Goal: Information Seeking & Learning: Learn about a topic

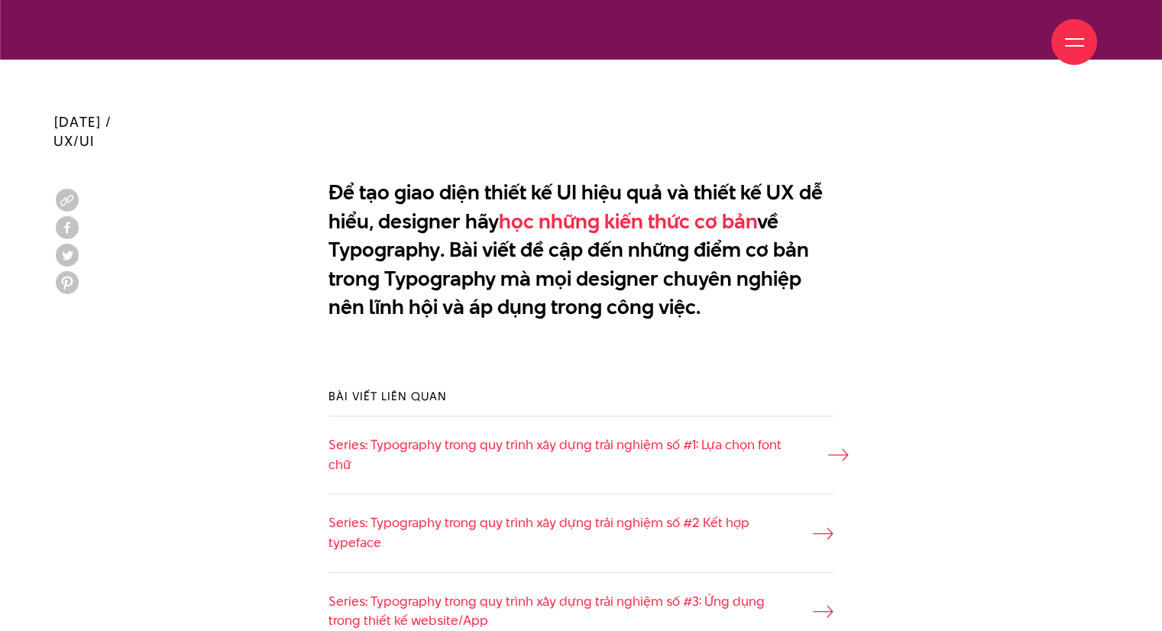
scroll to position [947, 0]
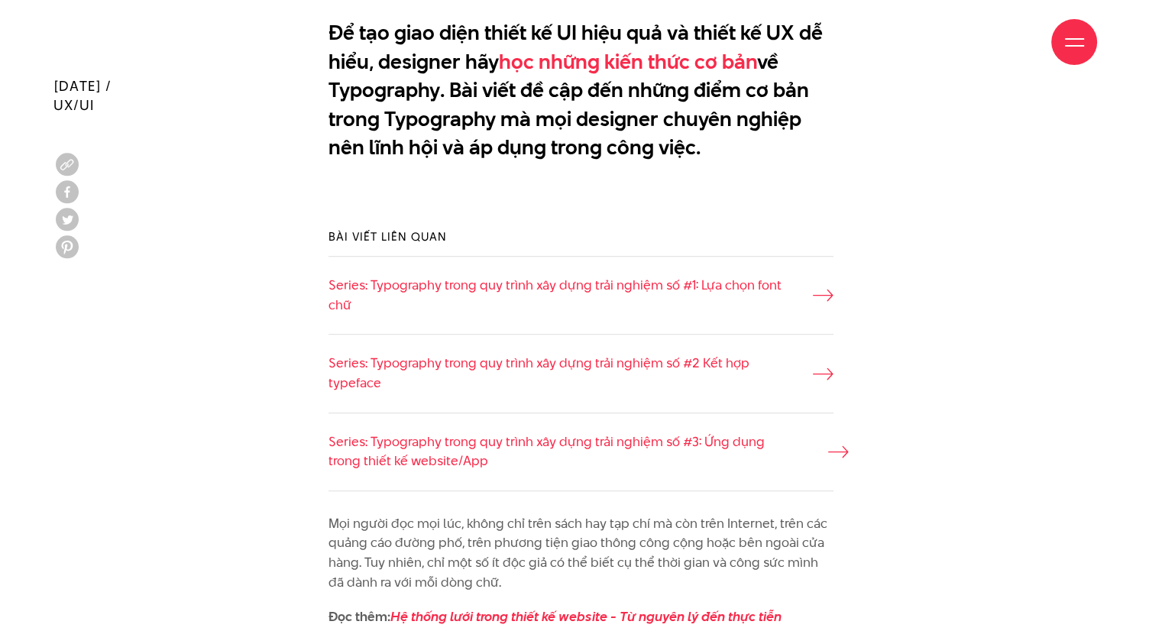
drag, startPoint x: 457, startPoint y: 447, endPoint x: 448, endPoint y: 444, distance: 8.9
click at [448, 444] on link "Series: Typography trong quy trình xây dựng trải nghiệm số #3: Ứng dụng trong t…" at bounding box center [581, 451] width 505 height 39
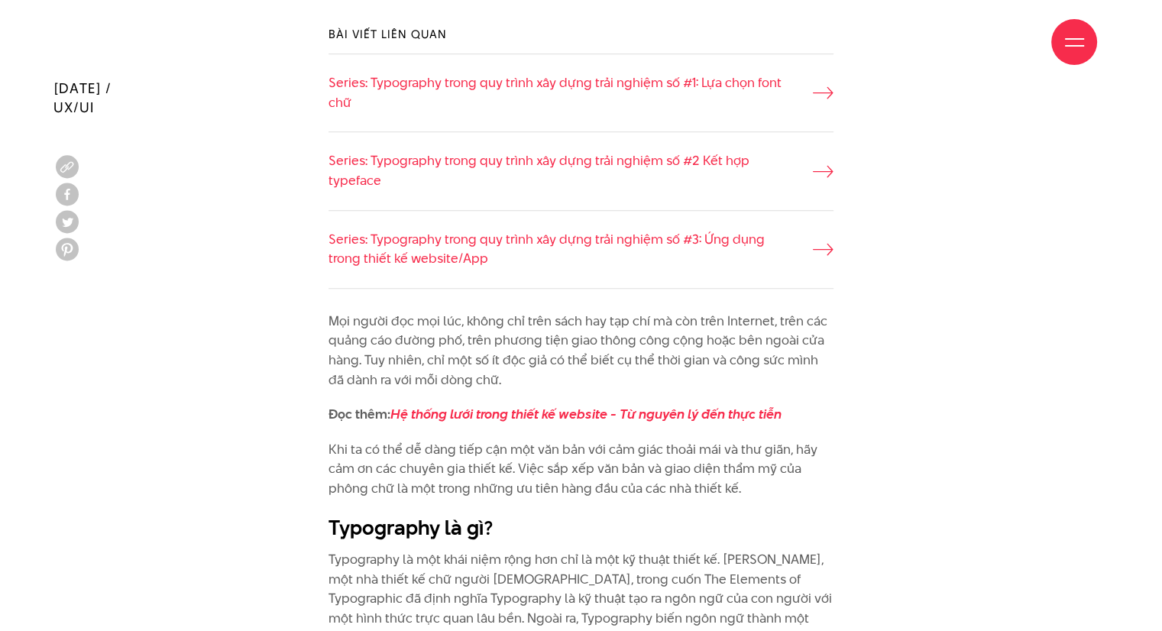
scroll to position [1151, 0]
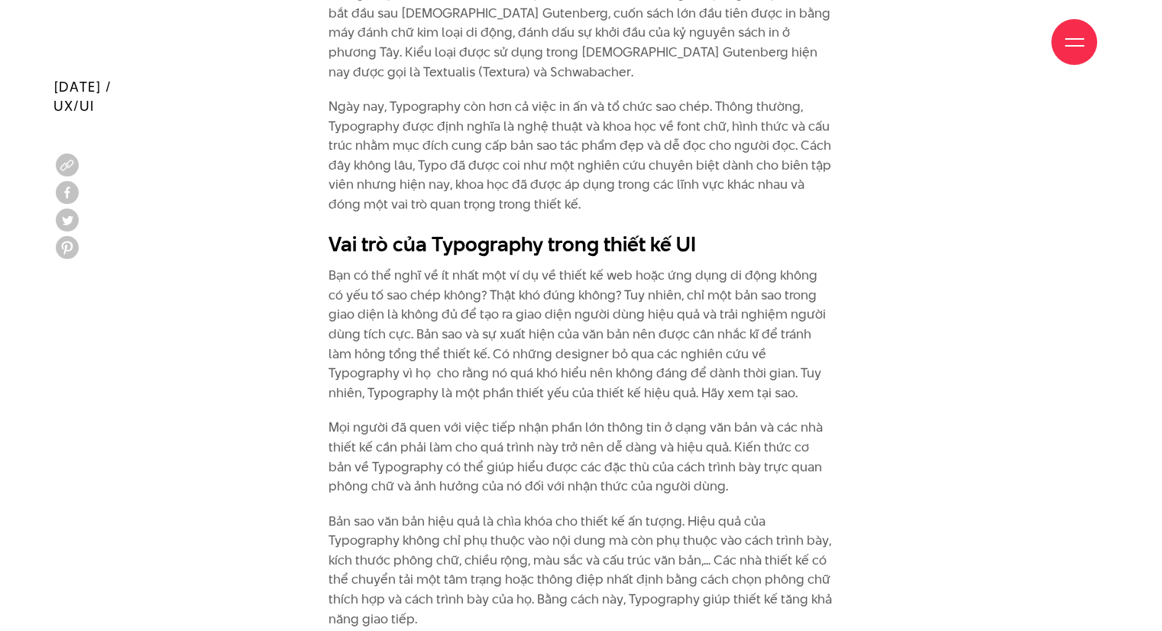
scroll to position [1869, 0]
click at [668, 421] on p "Mọi người đã quen với việc tiếp nhận phần lớn thông tin ở dạng văn bản và các n…" at bounding box center [581, 455] width 505 height 78
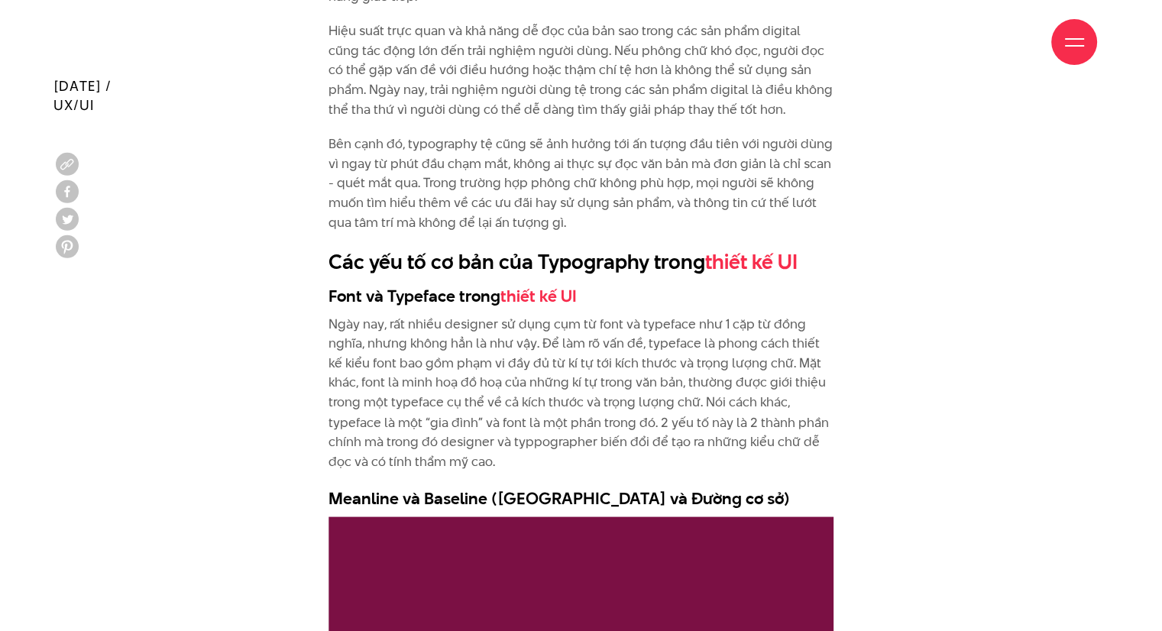
scroll to position [2489, 0]
click at [329, 248] on h2 "Các yếu tố cơ bản của Typography trong thiết kế UI" at bounding box center [581, 262] width 505 height 29
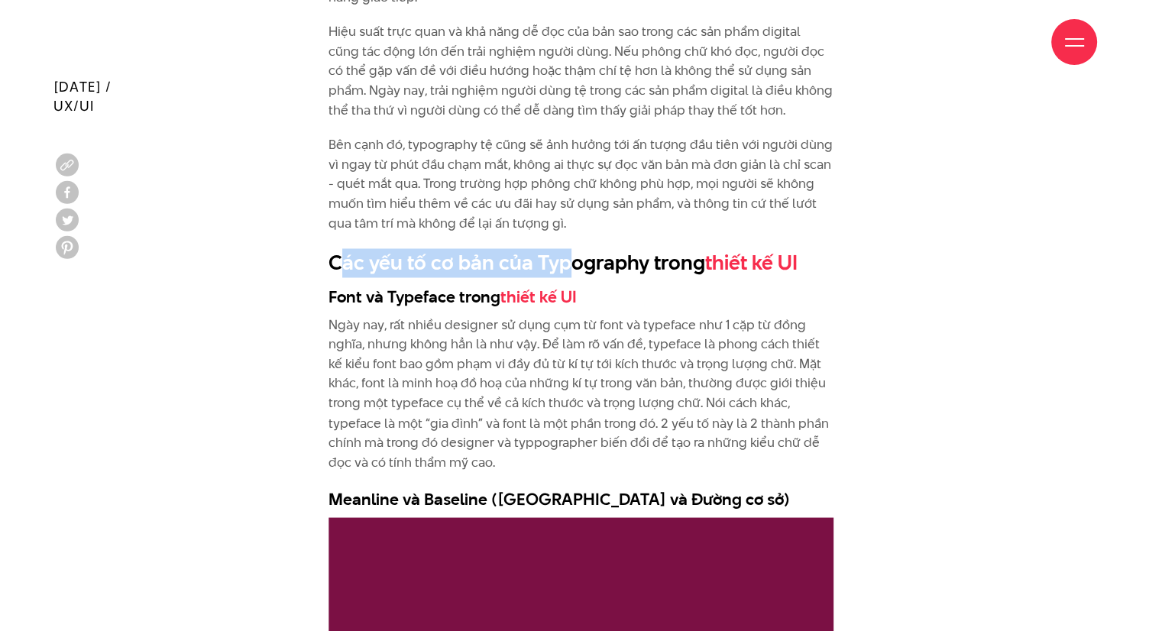
drag, startPoint x: 500, startPoint y: 261, endPoint x: 568, endPoint y: 270, distance: 69.5
click at [568, 270] on h2 "Các yếu tố cơ bản của Typography trong thiết kế UI" at bounding box center [581, 262] width 505 height 29
click at [581, 270] on h2 "Các yếu tố cơ bản của Typography trong thiết kế UI" at bounding box center [581, 262] width 505 height 29
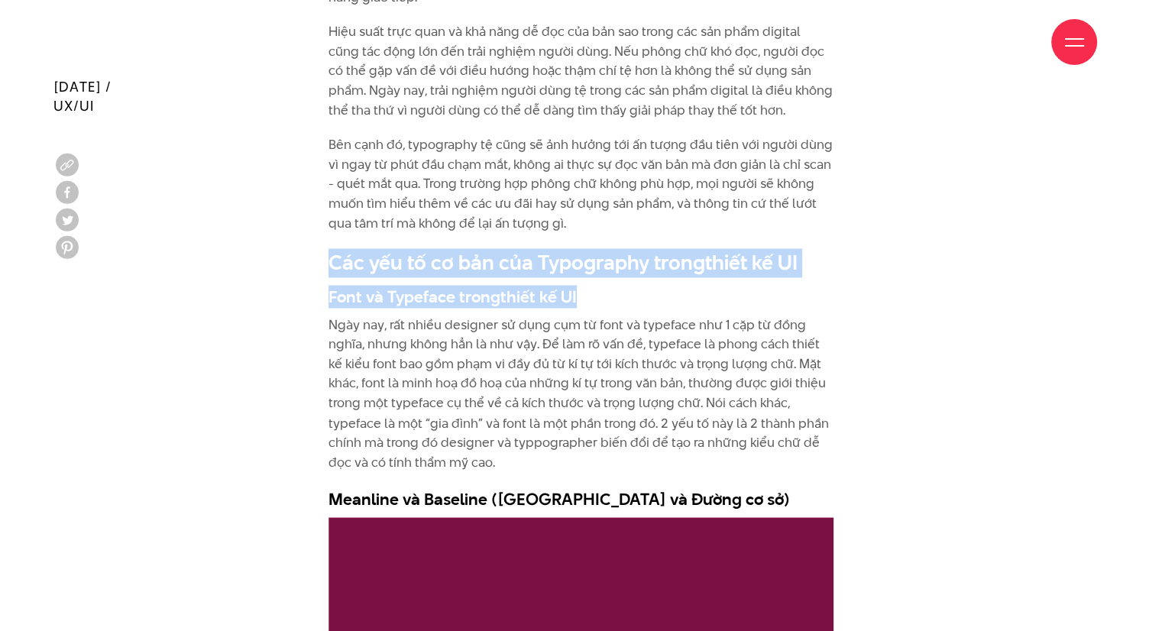
drag, startPoint x: 322, startPoint y: 251, endPoint x: 886, endPoint y: 277, distance: 564.4
click at [818, 270] on h2 "Các yếu tố cơ bản của Typography trong thiết kế UI" at bounding box center [581, 262] width 505 height 29
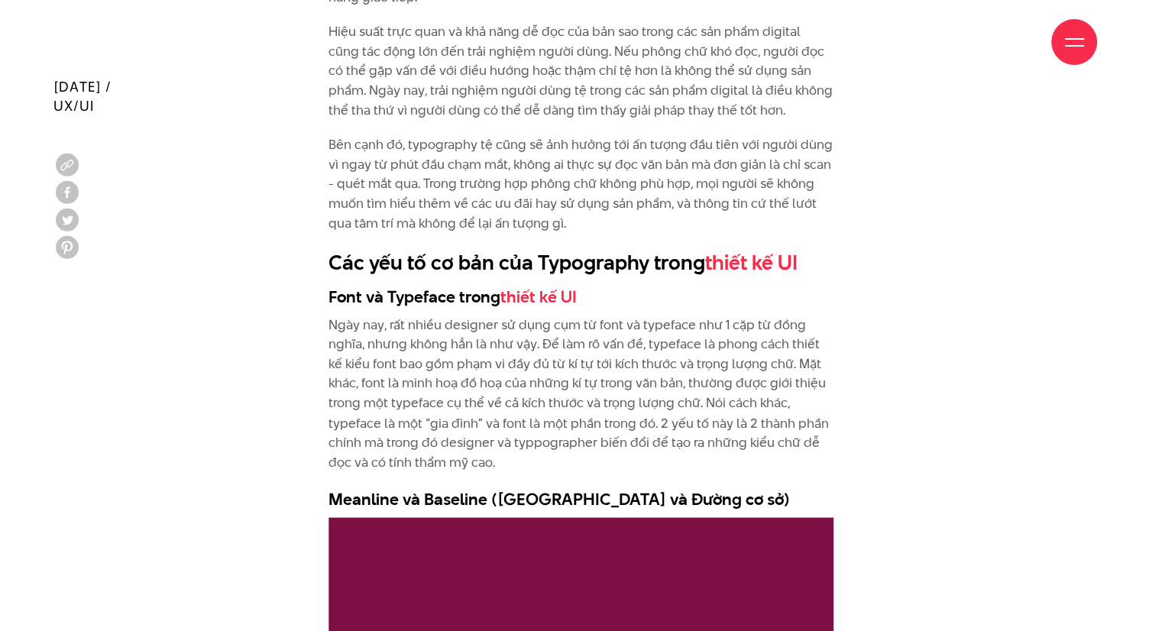
click at [805, 264] on h2 "Các yếu tố cơ bản của Typography trong thiết kế UI" at bounding box center [581, 262] width 505 height 29
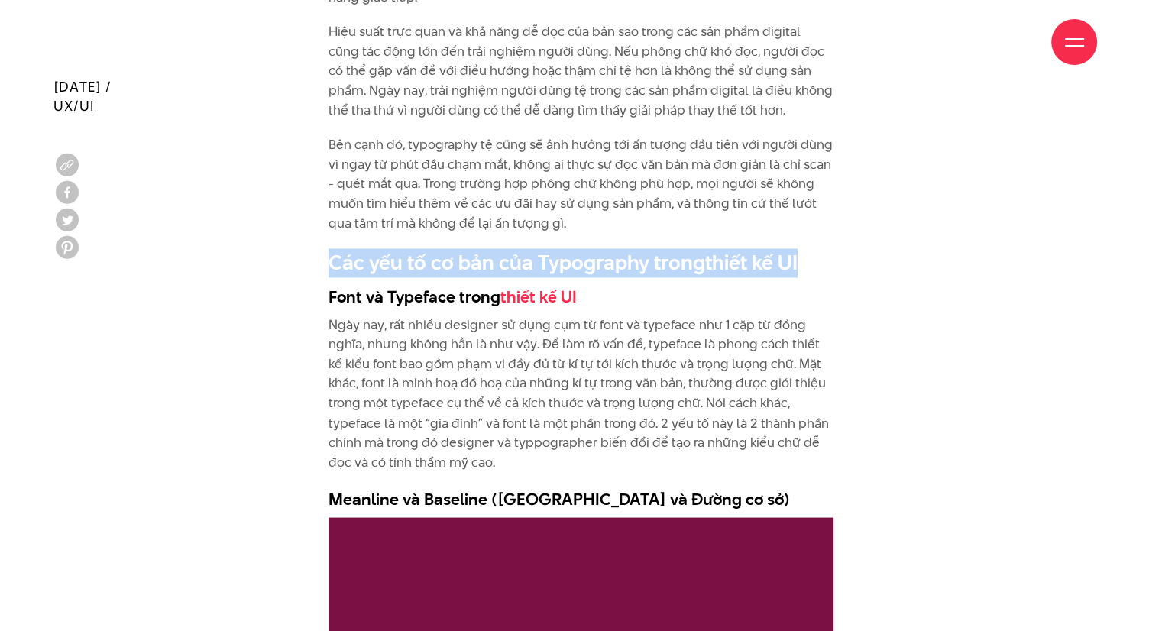
drag, startPoint x: 800, startPoint y: 261, endPoint x: 273, endPoint y: 248, distance: 526.5
copy h2 "Các yếu tố cơ bản của Typography trong thiết kế UI"
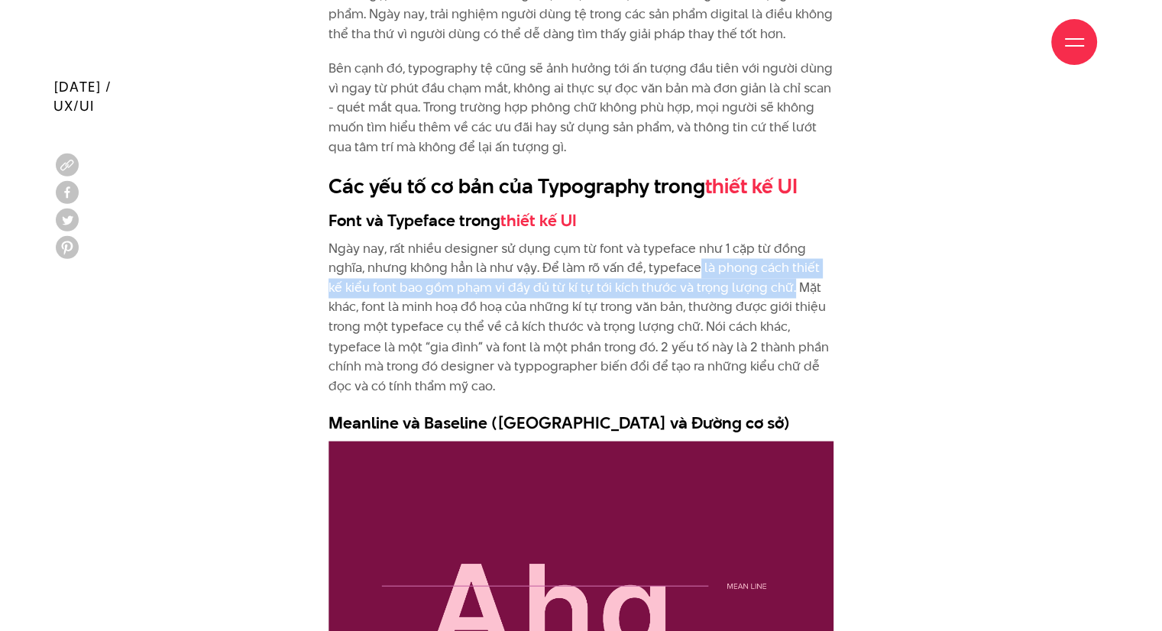
drag, startPoint x: 700, startPoint y: 264, endPoint x: 771, endPoint y: 291, distance: 76.2
click at [771, 291] on p "Ngày nay, rất nhiều designer sử dụng cụm từ font và typeface như 1 cặp từ đồng …" at bounding box center [581, 317] width 505 height 157
copy p "là phong cách thiết kế kiểu font bao gồm phạm vi đầy đủ từ kí tự tới kích thước…"
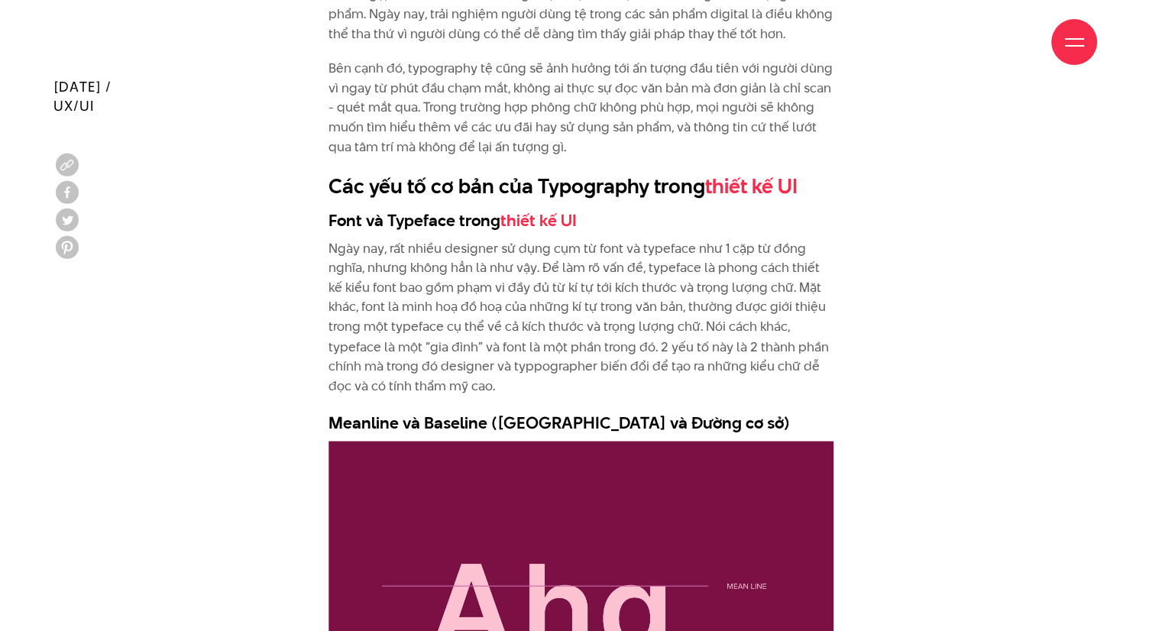
click at [493, 308] on p "Ngày nay, rất nhiều designer sử dụng cụm từ font và typeface như 1 cặp từ đồng …" at bounding box center [581, 317] width 505 height 157
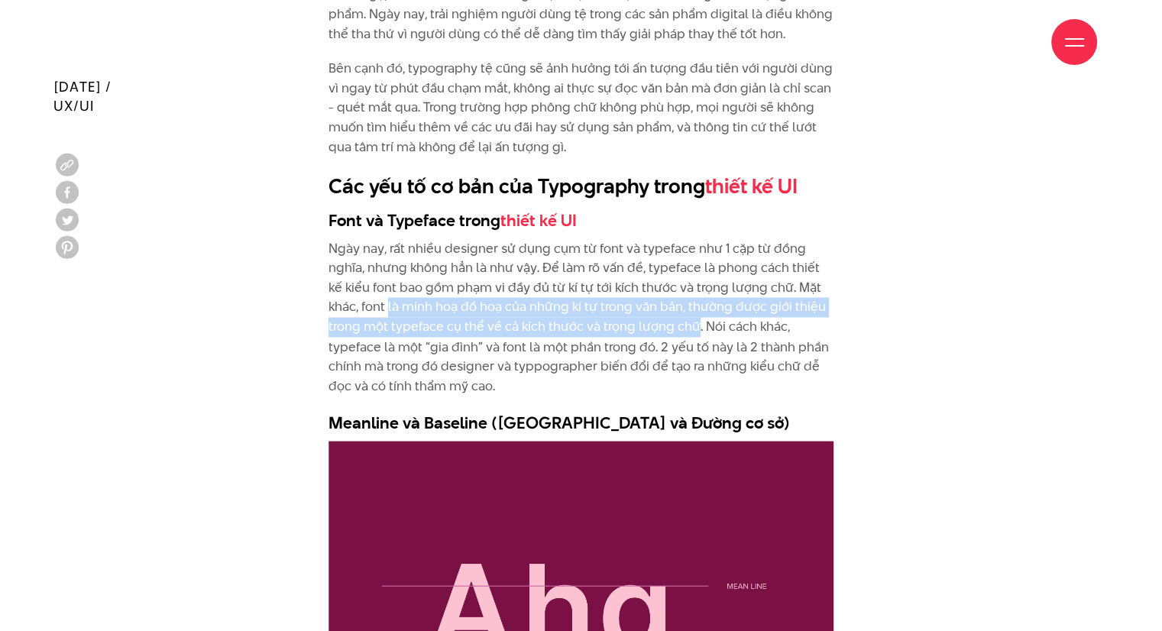
drag, startPoint x: 354, startPoint y: 308, endPoint x: 661, endPoint y: 323, distance: 306.7
click at [661, 323] on p "Ngày nay, rất nhiều designer sử dụng cụm từ font và typeface như 1 cặp từ đồng …" at bounding box center [581, 317] width 505 height 157
copy p "là minh hoạ đồ hoạ của những kí tự trong văn bản, thường được giới thiệu trong …"
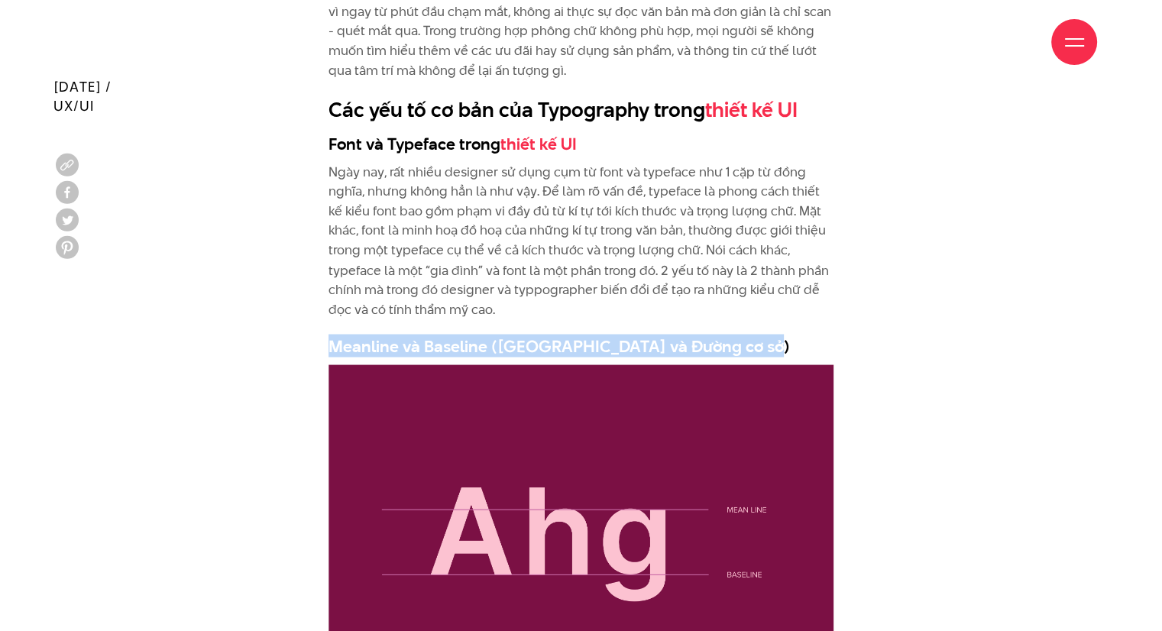
drag, startPoint x: 327, startPoint y: 343, endPoint x: 798, endPoint y: 337, distance: 471.4
copy h3 "Meanline và Baseline (Đường trung bình và Đường cơ sở)"
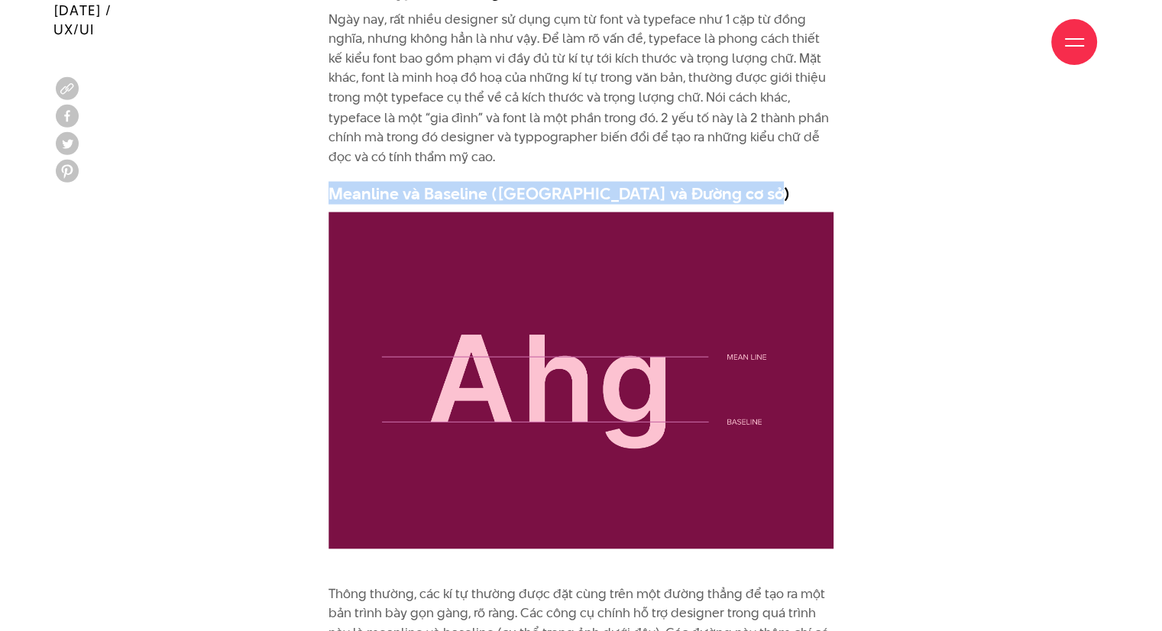
scroll to position [2871, 0]
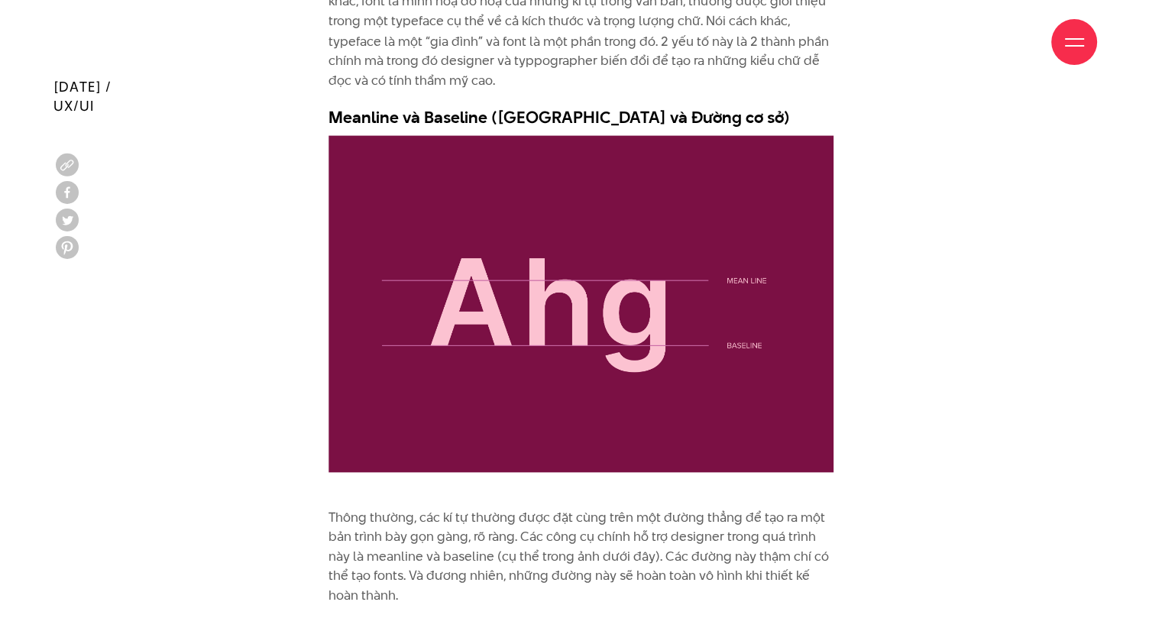
drag, startPoint x: 648, startPoint y: 367, endPoint x: 971, endPoint y: 320, distance: 326.6
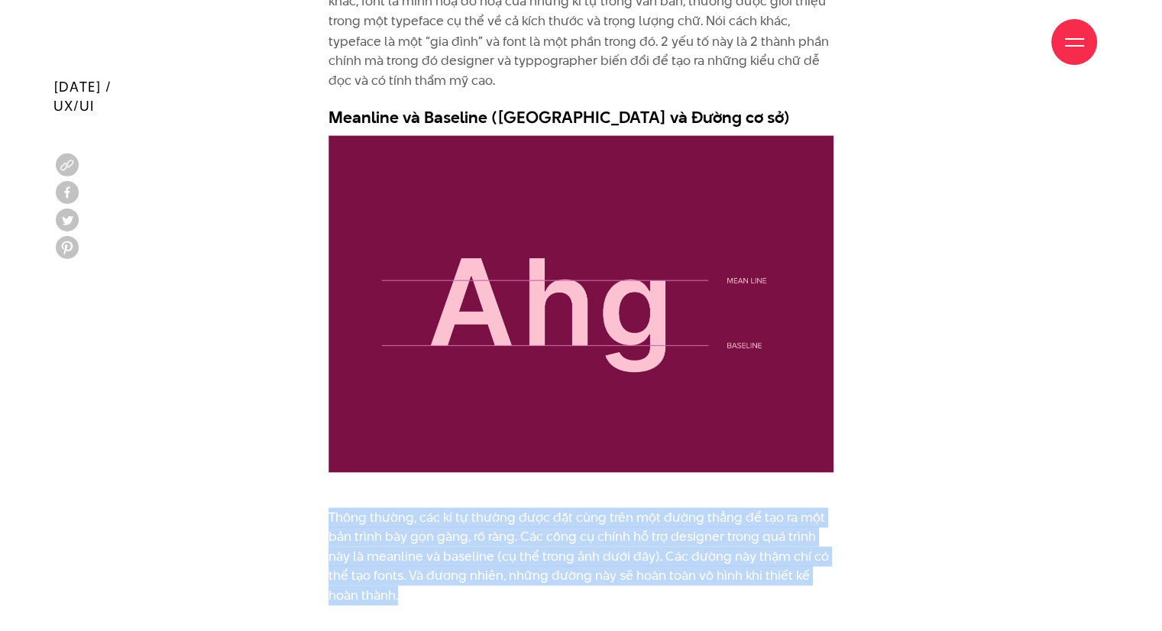
drag, startPoint x: 322, startPoint y: 513, endPoint x: 477, endPoint y: 595, distance: 175.3
copy p "Thông thường, các kí tự thường được đặt cùng trên một đường thẳng để tạo ra một…"
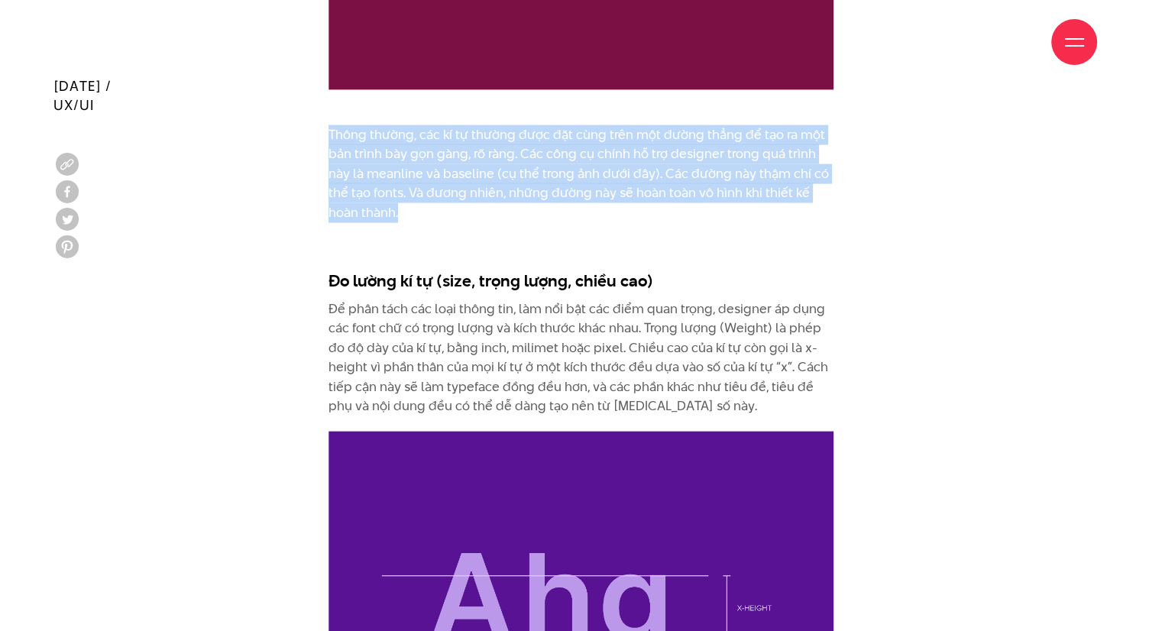
scroll to position [3329, 0]
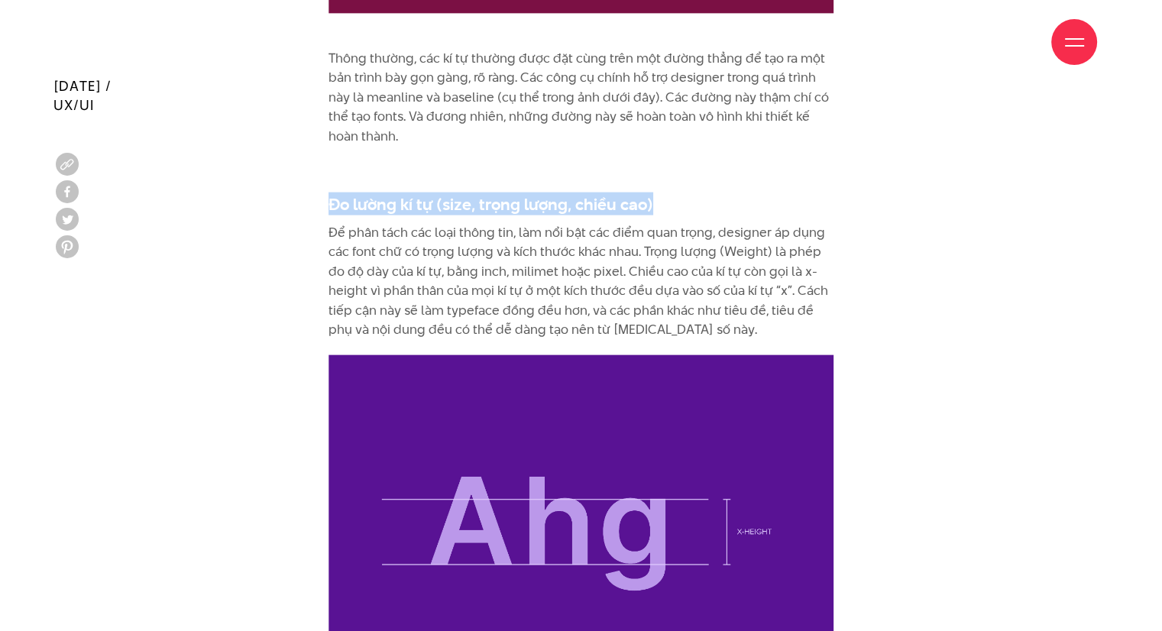
drag, startPoint x: 312, startPoint y: 196, endPoint x: 665, endPoint y: 192, distance: 353.0
copy h3 "Đo lường kí tự (size, trọng lượng, chiều cao)"
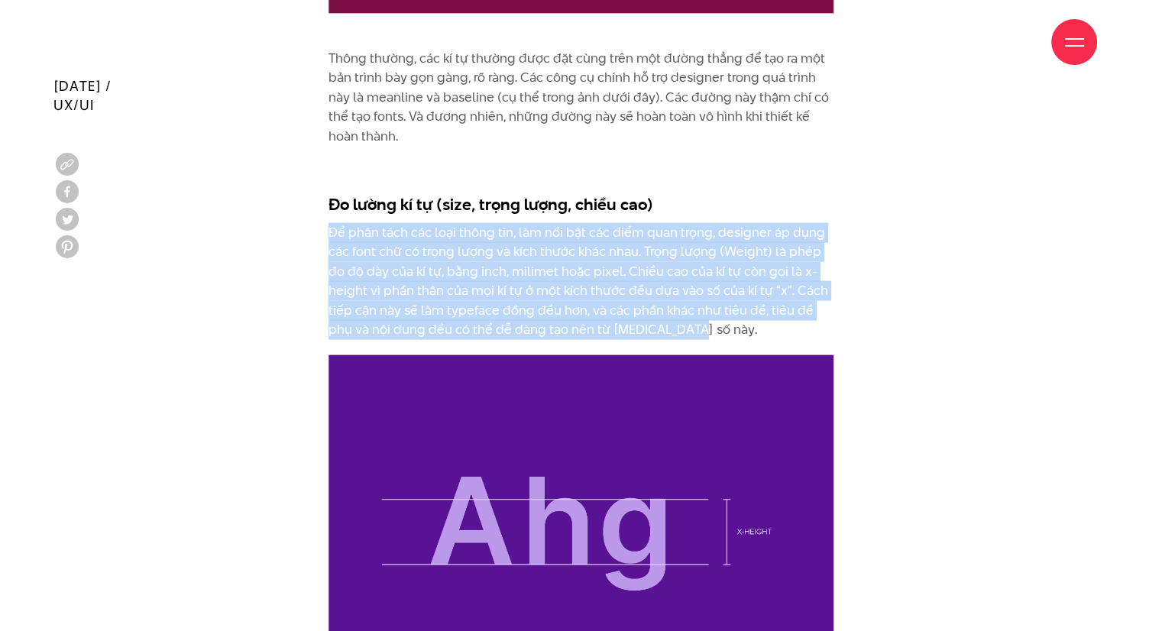
drag, startPoint x: 320, startPoint y: 222, endPoint x: 745, endPoint y: 330, distance: 438.4
copy p "Để phân tách các loại thông tin, làm nổi bật các điểm quan trọng, designer áp d…"
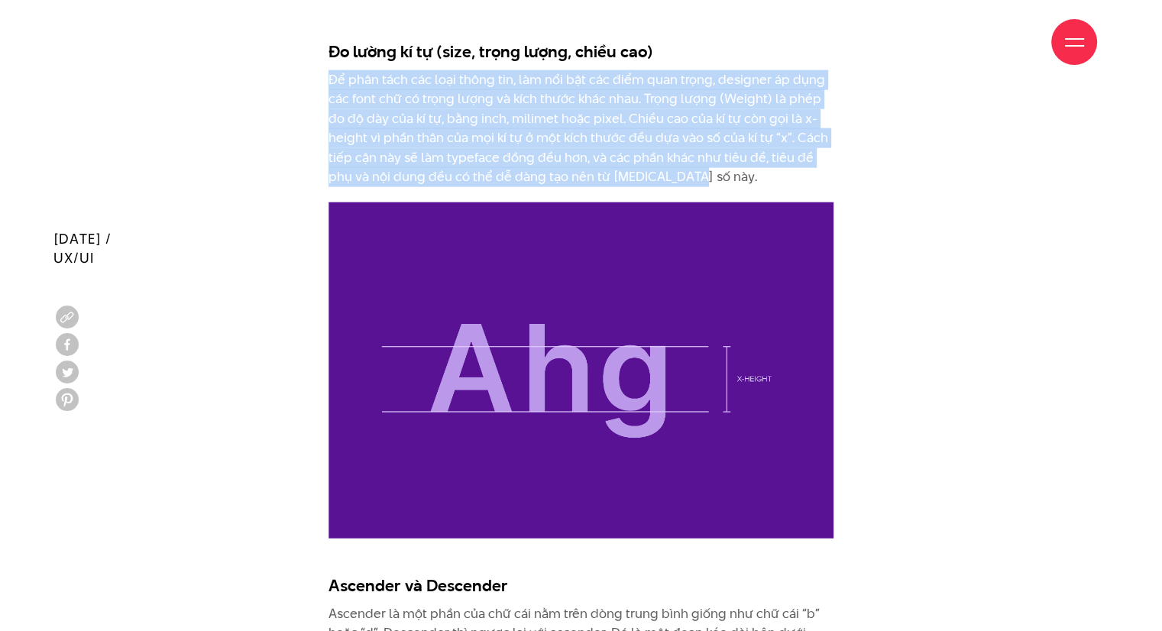
scroll to position [3635, 0]
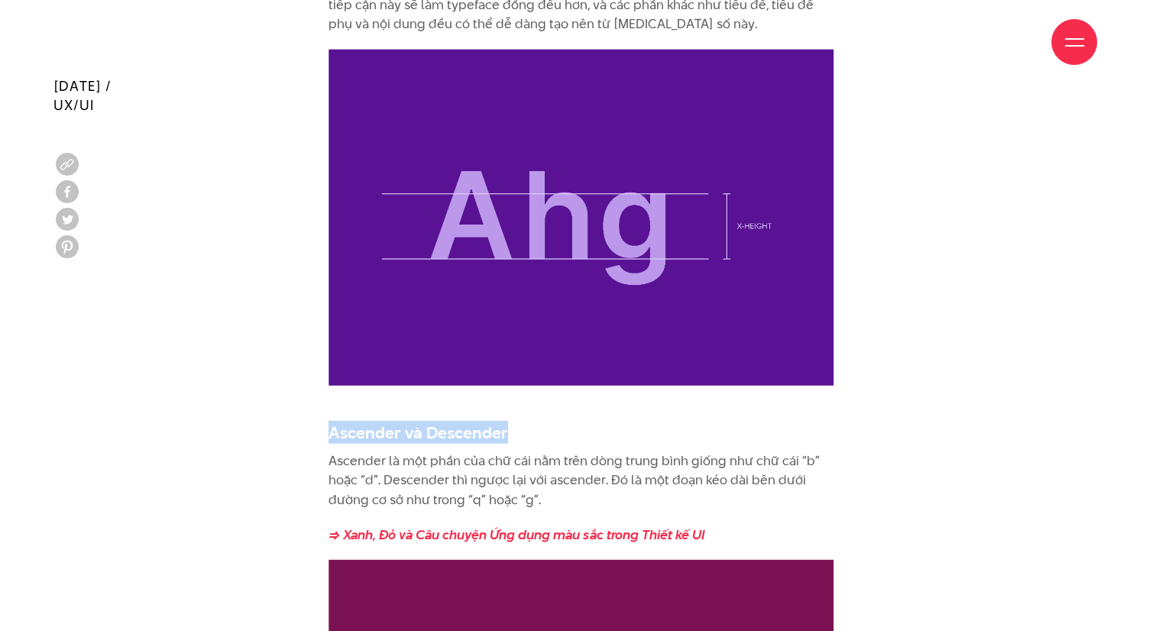
drag, startPoint x: 311, startPoint y: 431, endPoint x: 536, endPoint y: 428, distance: 225.4
copy h3 "Ascender và Descender"
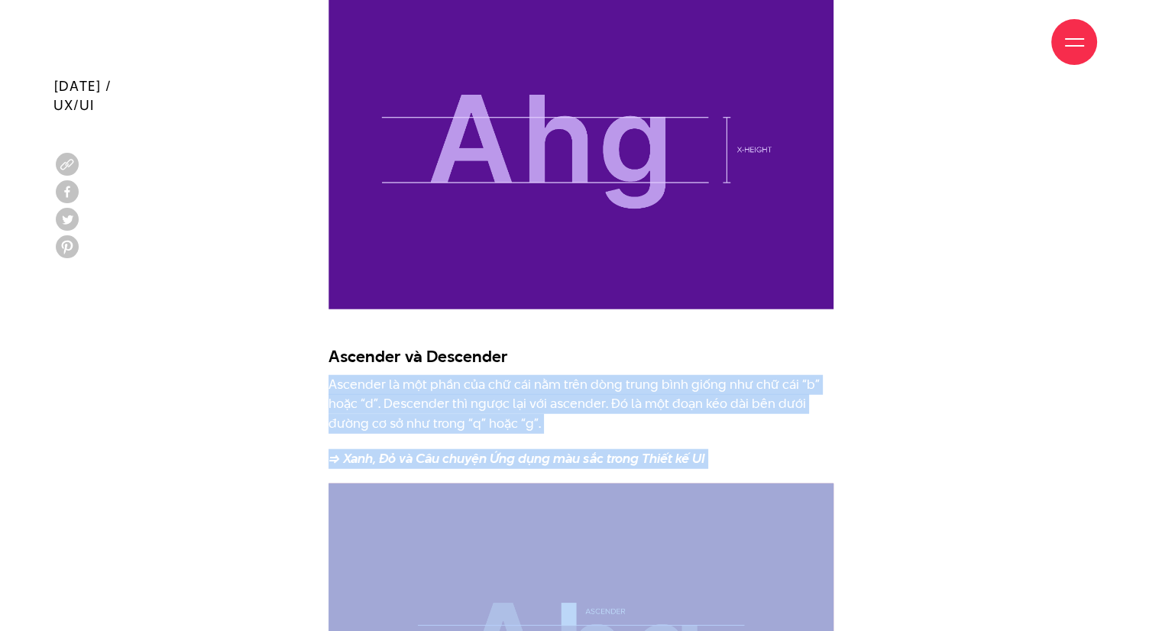
drag, startPoint x: 354, startPoint y: 385, endPoint x: 775, endPoint y: 469, distance: 429.2
copy div "Ascender là một phần của chữ cái nằm trên dòng trung bình giống như chữ cái “b”…"
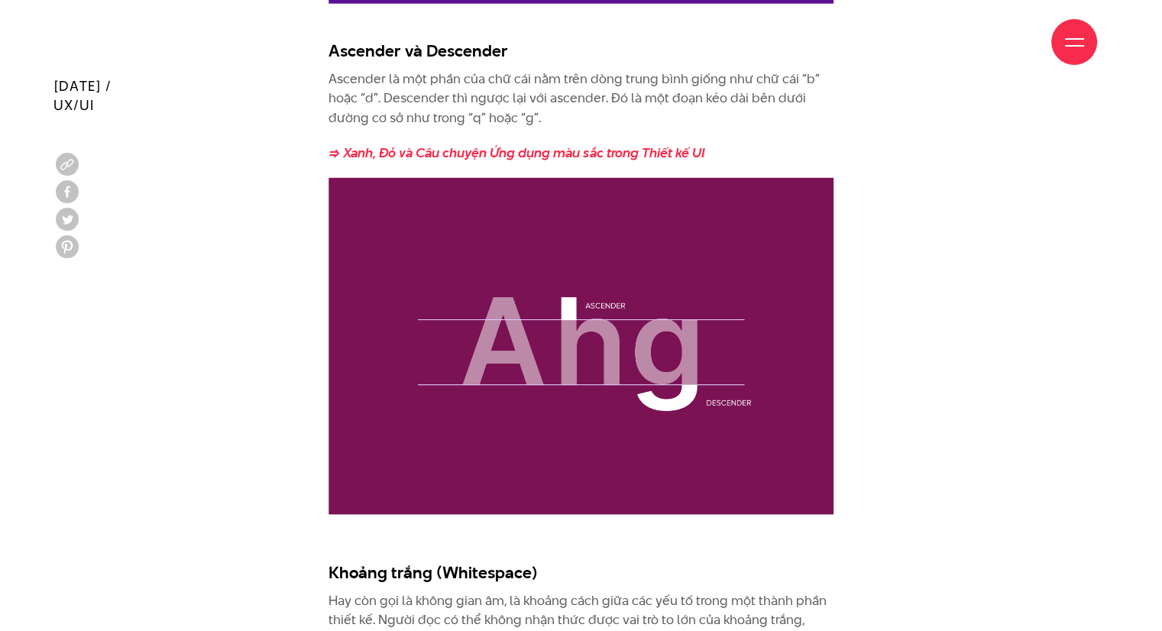
scroll to position [4246, 0]
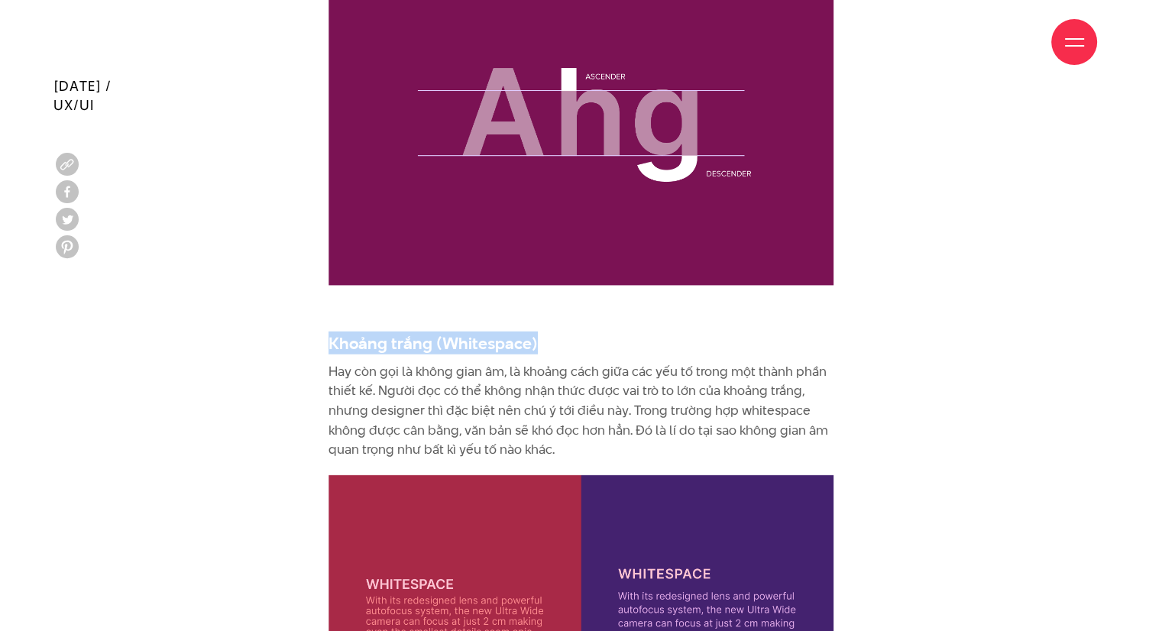
drag, startPoint x: 523, startPoint y: 335, endPoint x: 303, endPoint y: 330, distance: 220.1
click at [303, 330] on div "Mọi người đọc mọi lúc, không chỉ trên sách hay tạp chí mà còn trên Internet, tr…" at bounding box center [580, 528] width 1055 height 6626
copy h3 "Khoảng trắng (Whitespace)"
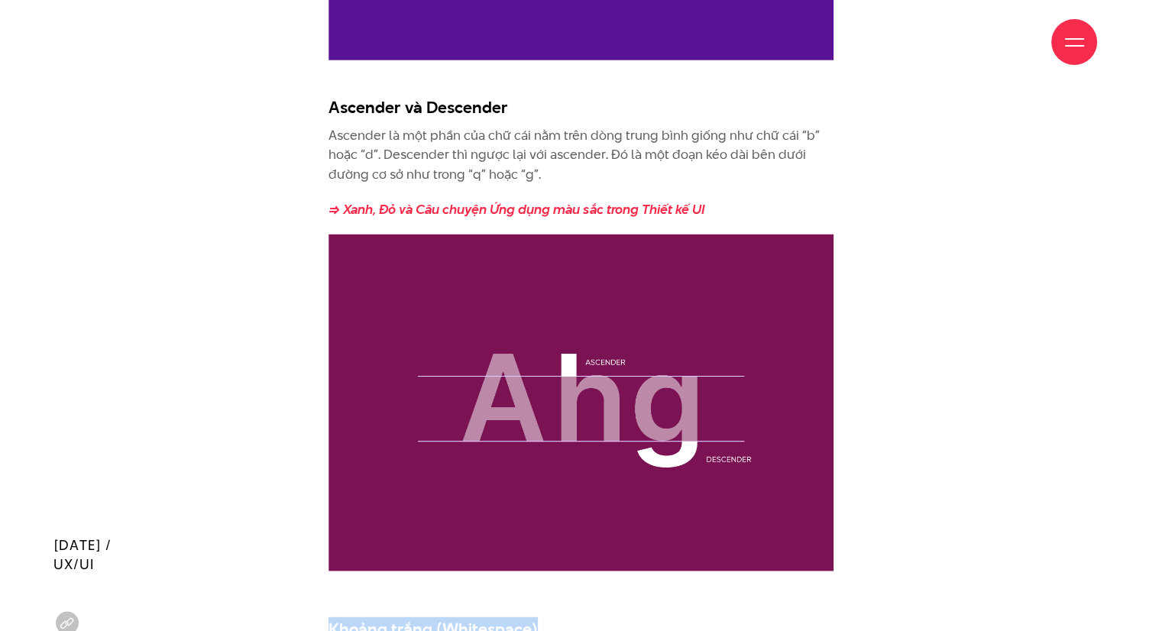
scroll to position [4419, 0]
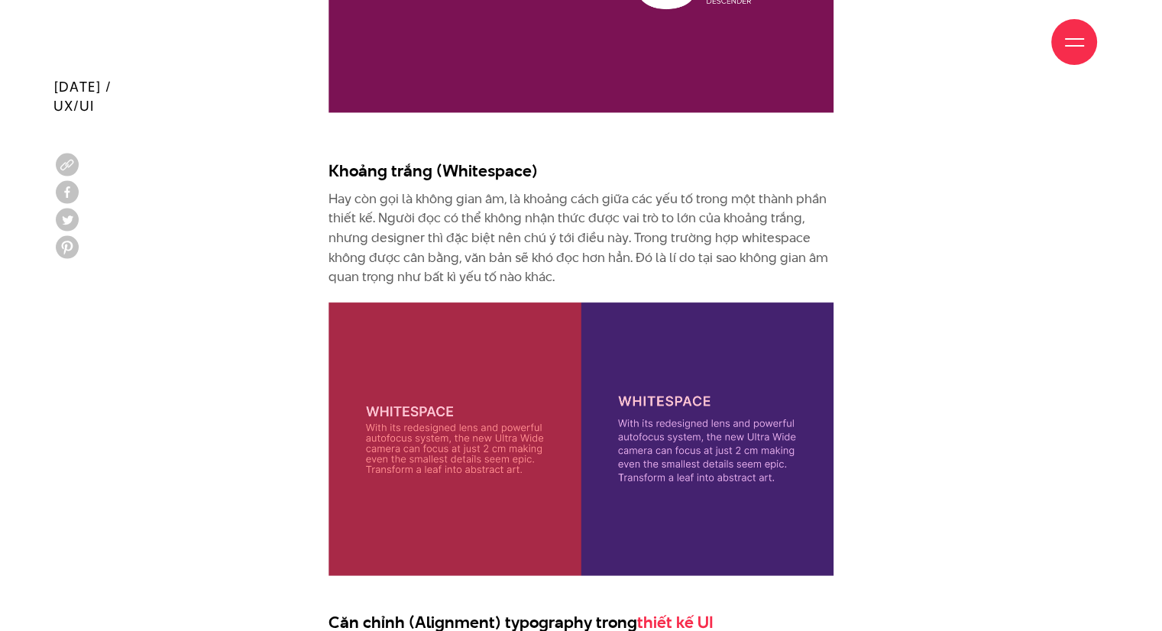
click at [373, 238] on p "Hay còn gọi là không gian âm, là khoảng cách giữa các yếu tố trong một thành ph…" at bounding box center [581, 238] width 505 height 98
drag, startPoint x: 314, startPoint y: 199, endPoint x: 600, endPoint y: 278, distance: 296.4
click at [600, 278] on div "Mọi người đọc mọi lúc, không chỉ trên sách hay tạp chí mà còn trên Internet, tr…" at bounding box center [580, 355] width 1055 height 6626
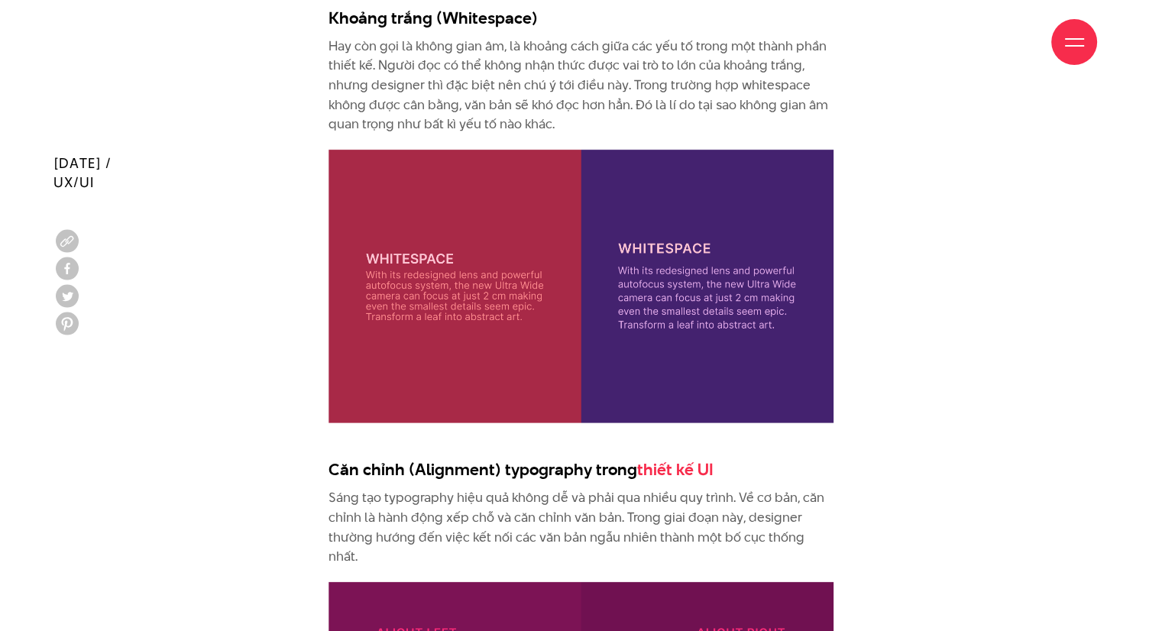
scroll to position [4724, 0]
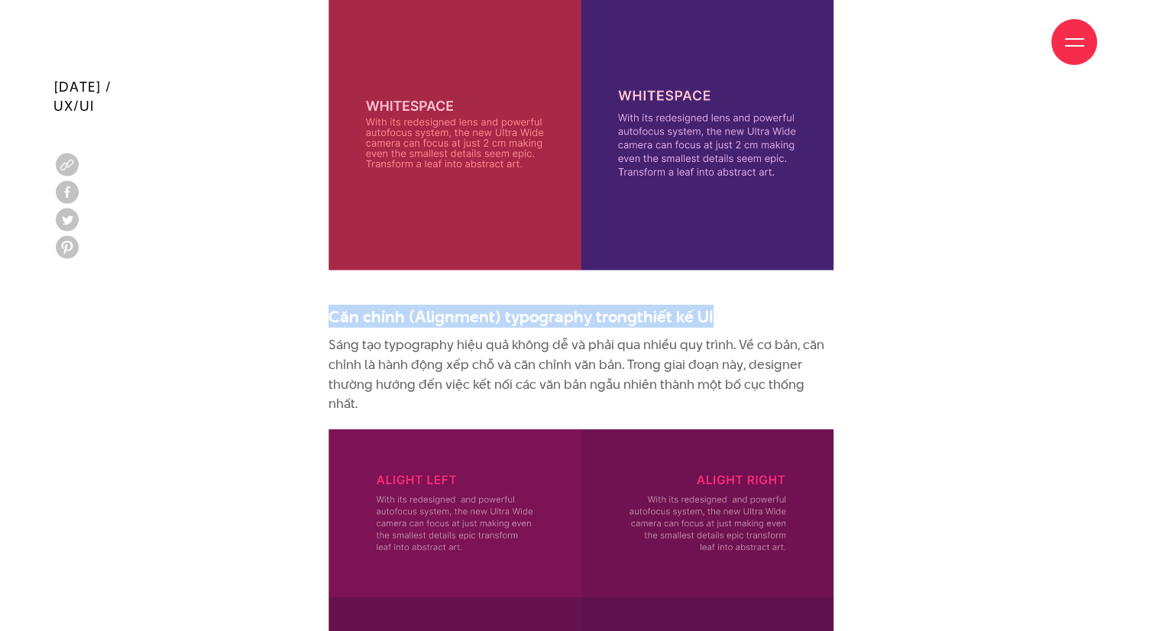
drag, startPoint x: 714, startPoint y: 309, endPoint x: 255, endPoint y: 327, distance: 458.7
click at [255, 327] on div "Mọi người đọc mọi lúc, không chỉ trên sách hay tạp chí mà còn trên Internet, tr…" at bounding box center [580, 49] width 1055 height 6626
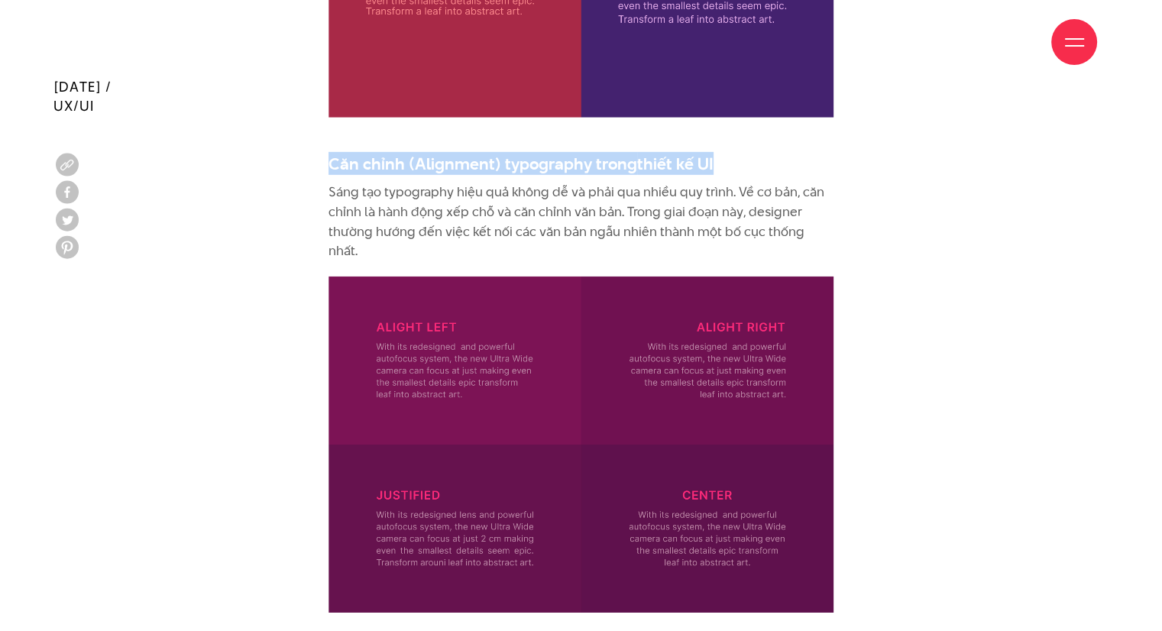
drag, startPoint x: 329, startPoint y: 189, endPoint x: 453, endPoint y: 255, distance: 140.8
click at [453, 255] on p "Sáng tạo typography hiệu quả không dễ và phải qua nhiều quy trình. Về cơ bản, c…" at bounding box center [581, 222] width 505 height 78
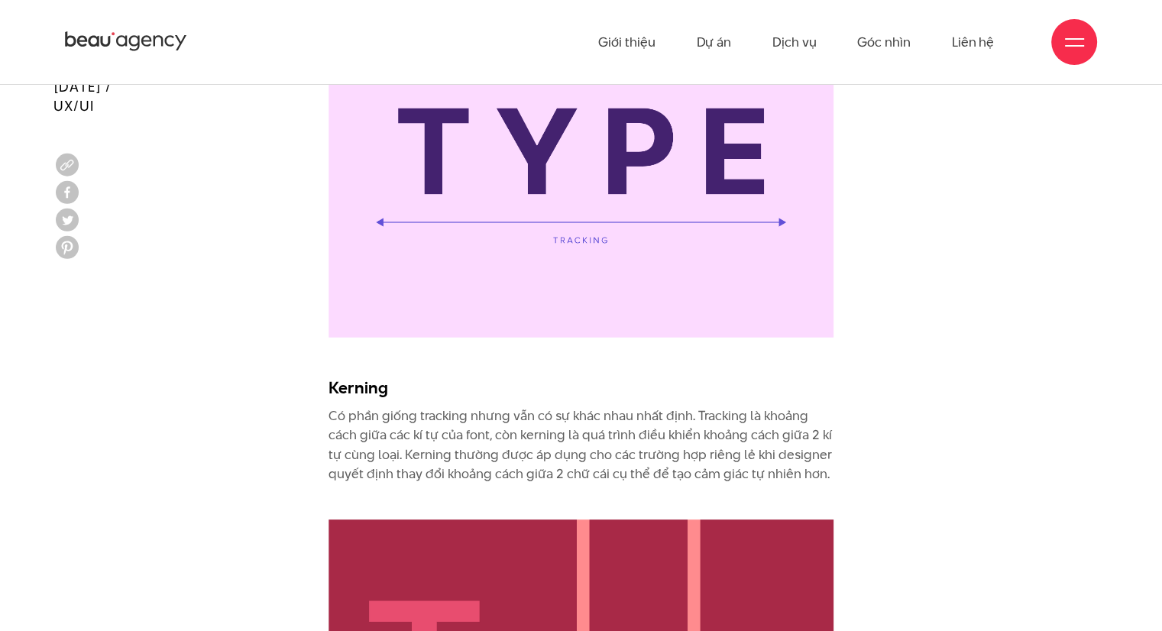
scroll to position [5259, 0]
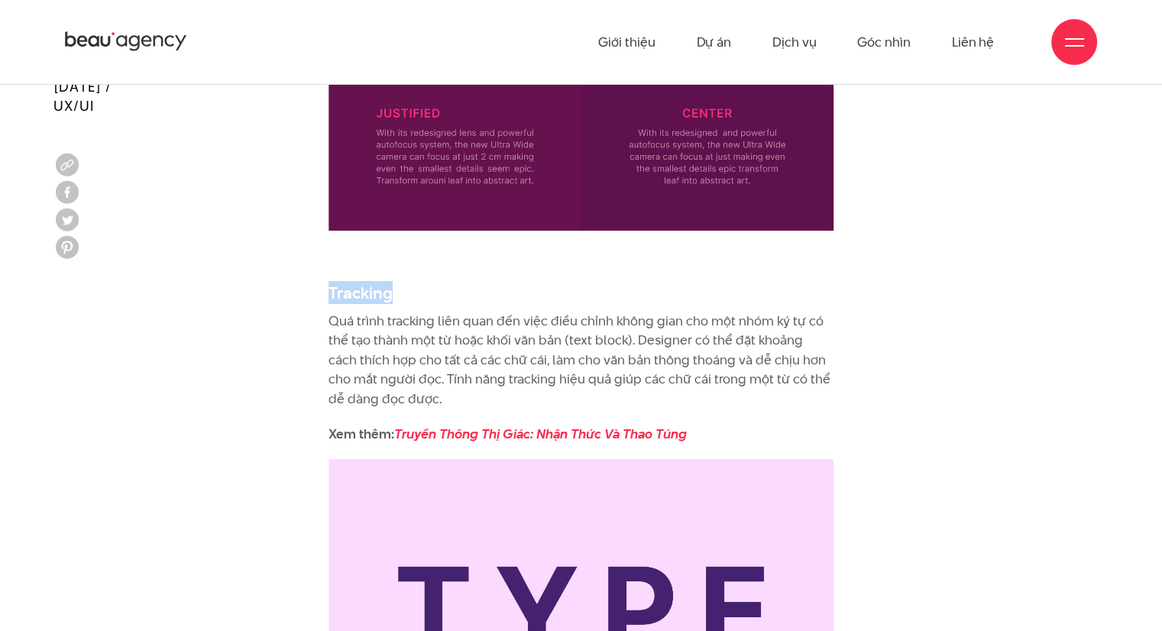
drag, startPoint x: 386, startPoint y: 296, endPoint x: 306, endPoint y: 285, distance: 81.0
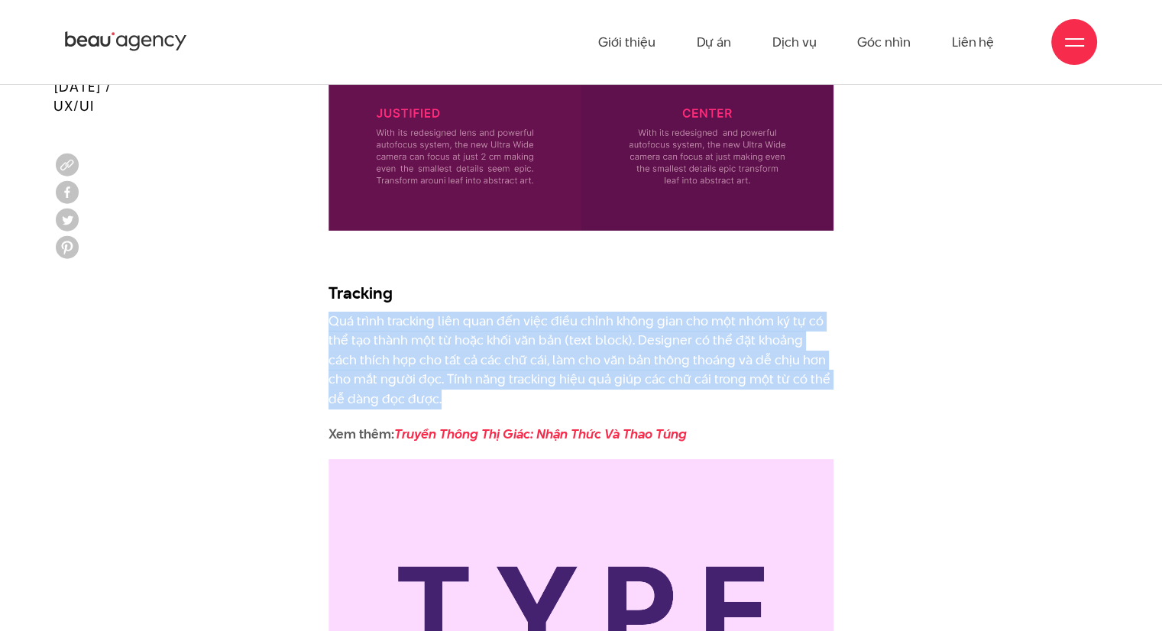
drag, startPoint x: 324, startPoint y: 319, endPoint x: 449, endPoint y: 399, distance: 148.4
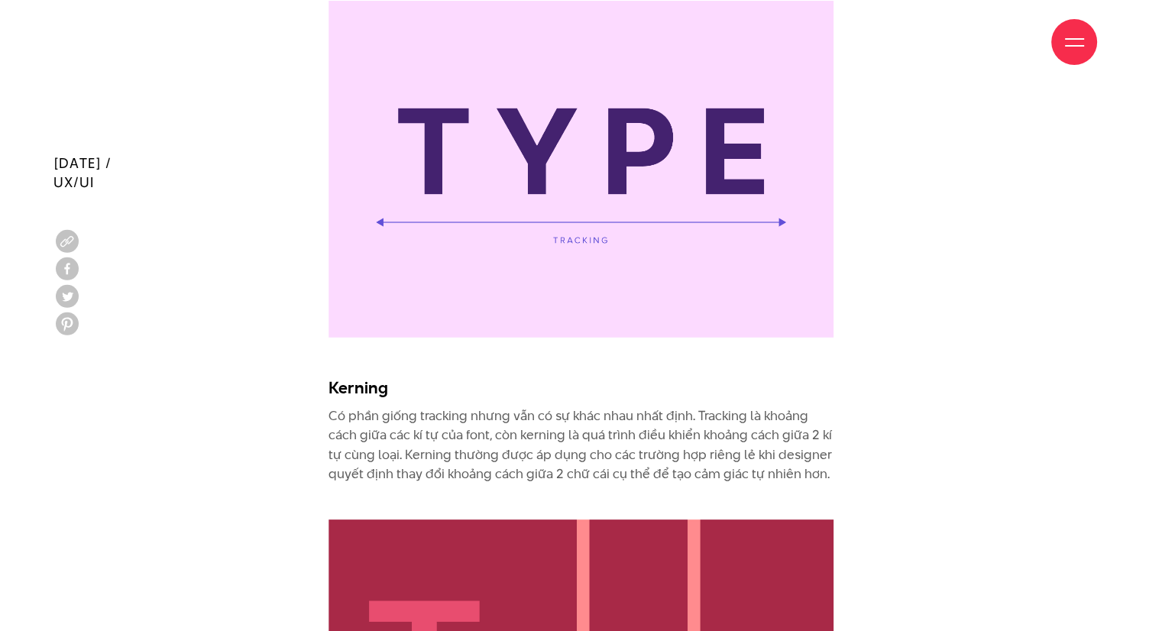
scroll to position [5794, 0]
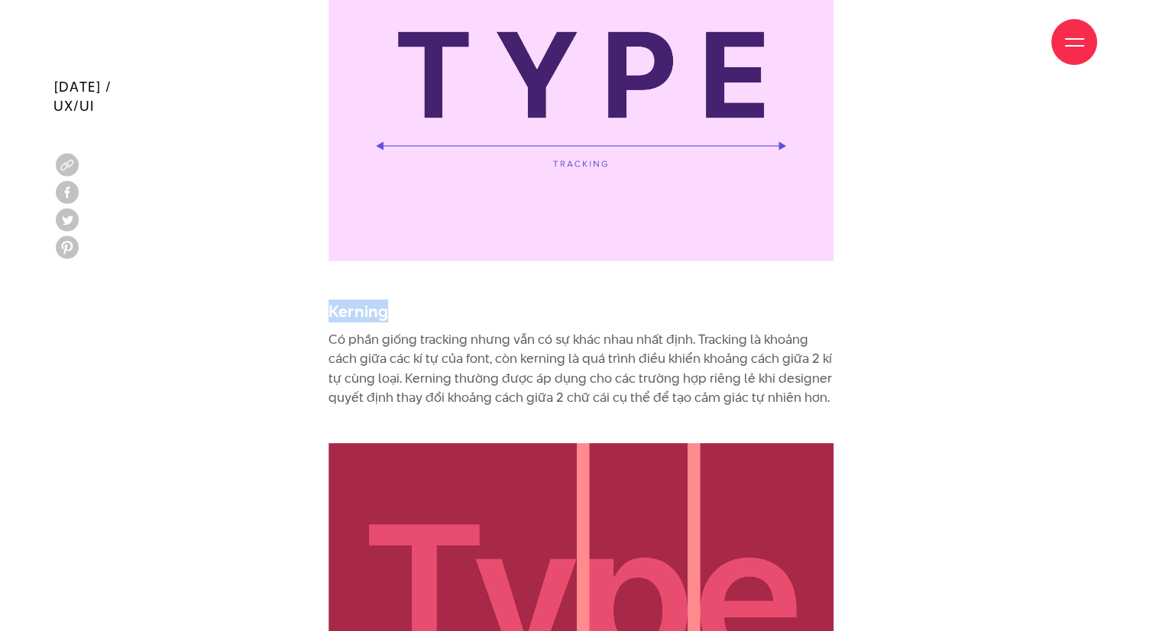
drag, startPoint x: 400, startPoint y: 310, endPoint x: 317, endPoint y: 306, distance: 83.4
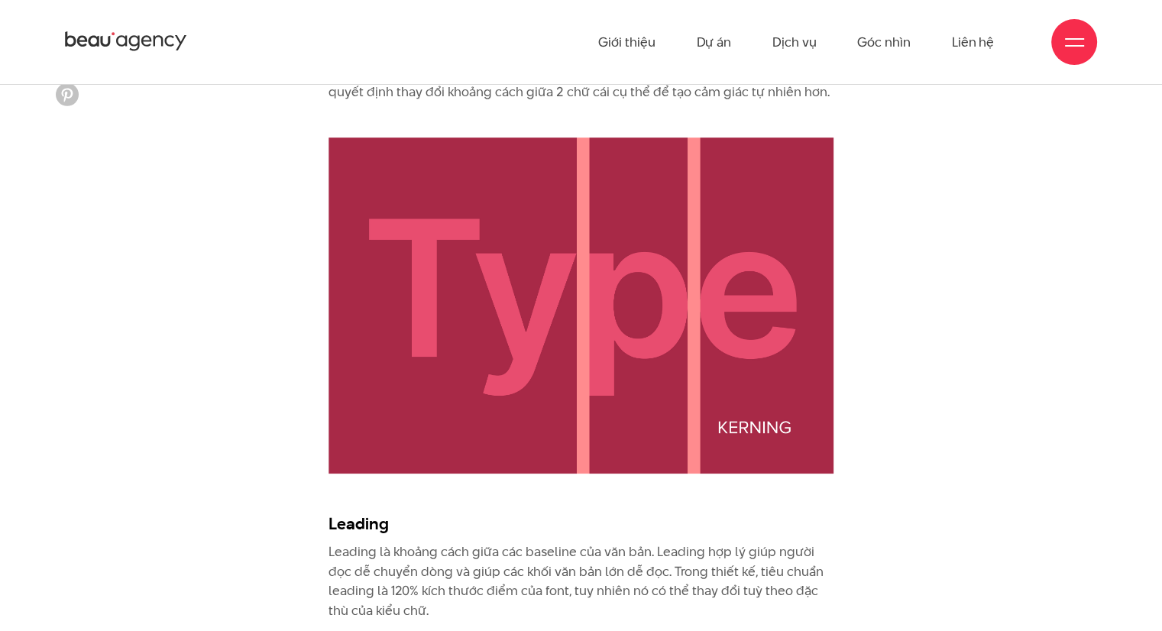
scroll to position [5947, 0]
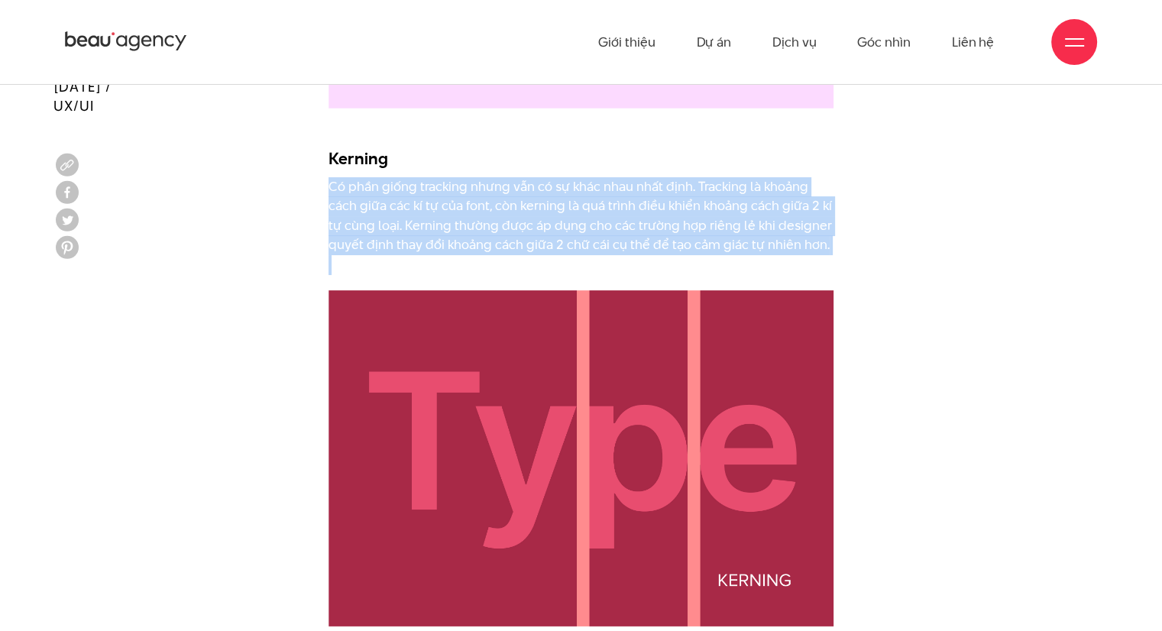
drag, startPoint x: 312, startPoint y: 177, endPoint x: 917, endPoint y: 257, distance: 610.3
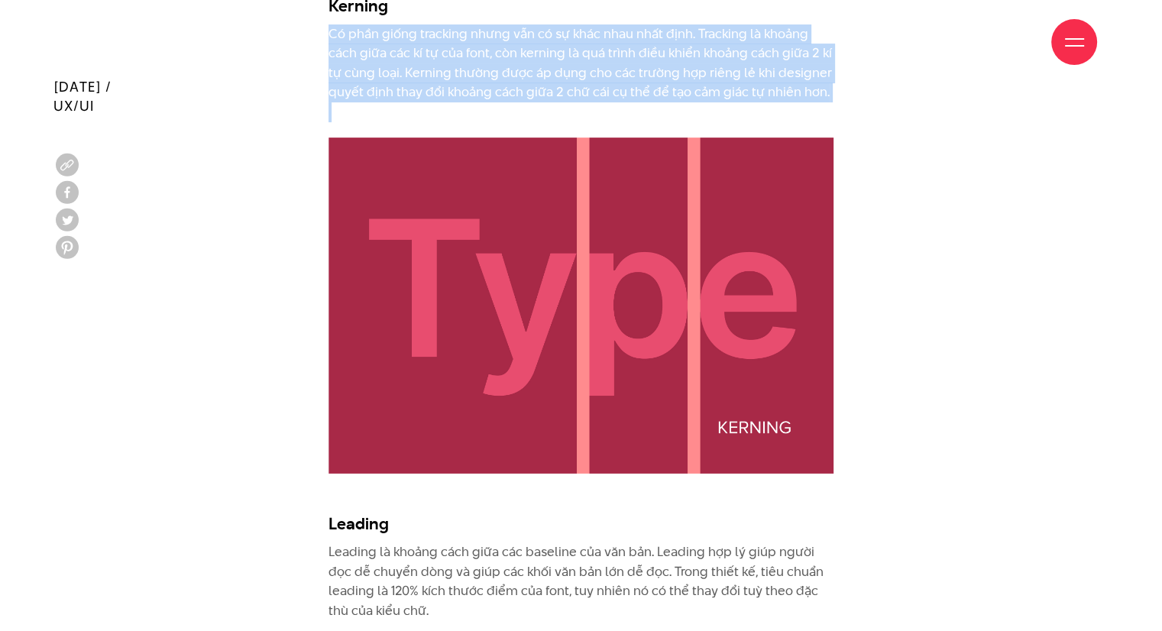
scroll to position [6252, 0]
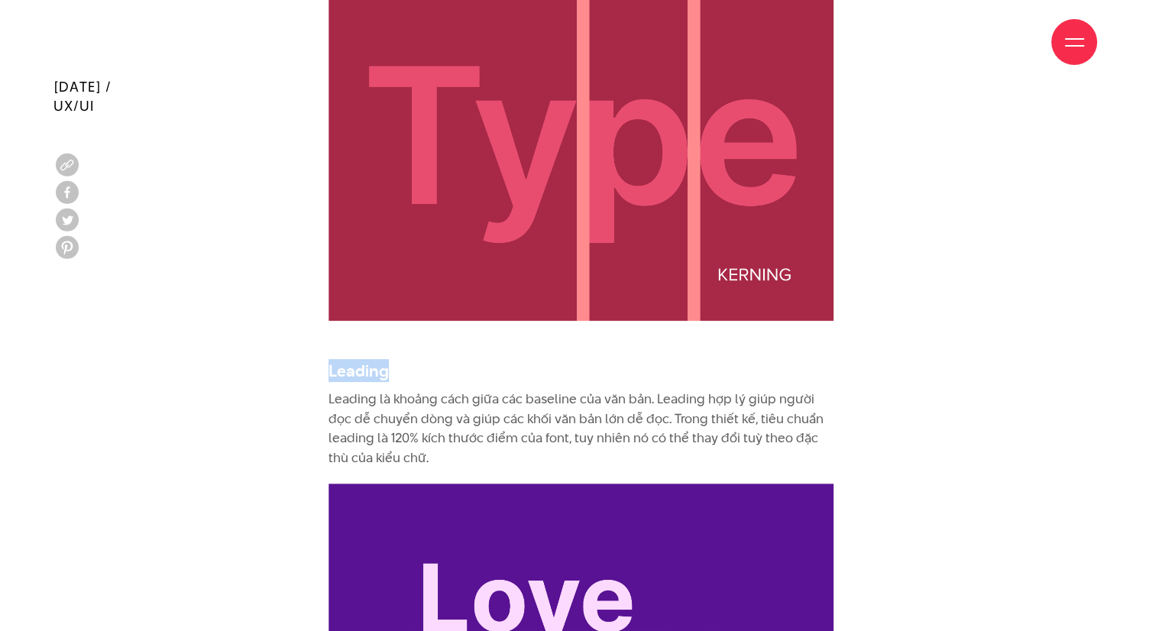
drag, startPoint x: 391, startPoint y: 367, endPoint x: 332, endPoint y: 364, distance: 59.7
click at [332, 364] on h3 "Leading" at bounding box center [581, 370] width 505 height 23
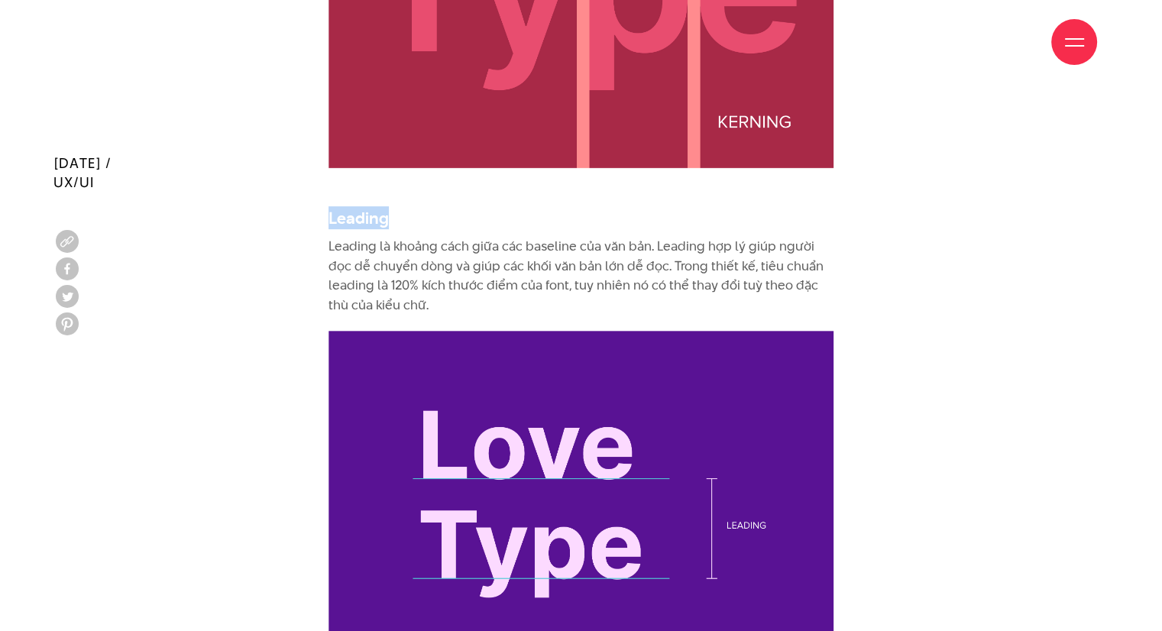
scroll to position [6481, 0]
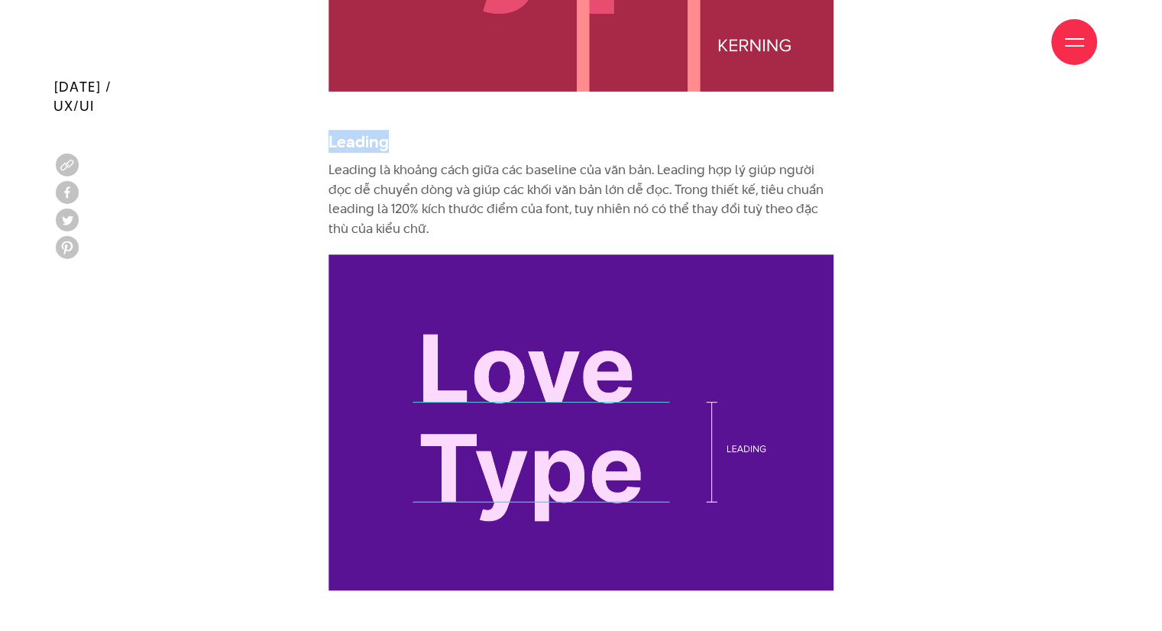
drag, startPoint x: 439, startPoint y: 236, endPoint x: 312, endPoint y: 165, distance: 145.4
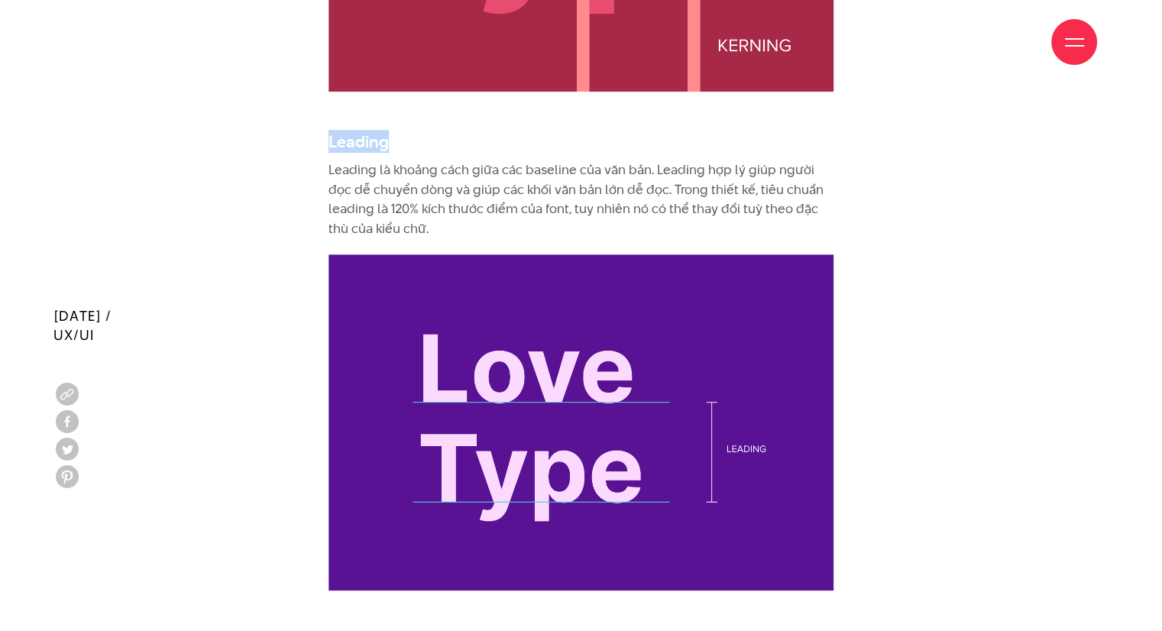
scroll to position [6940, 0]
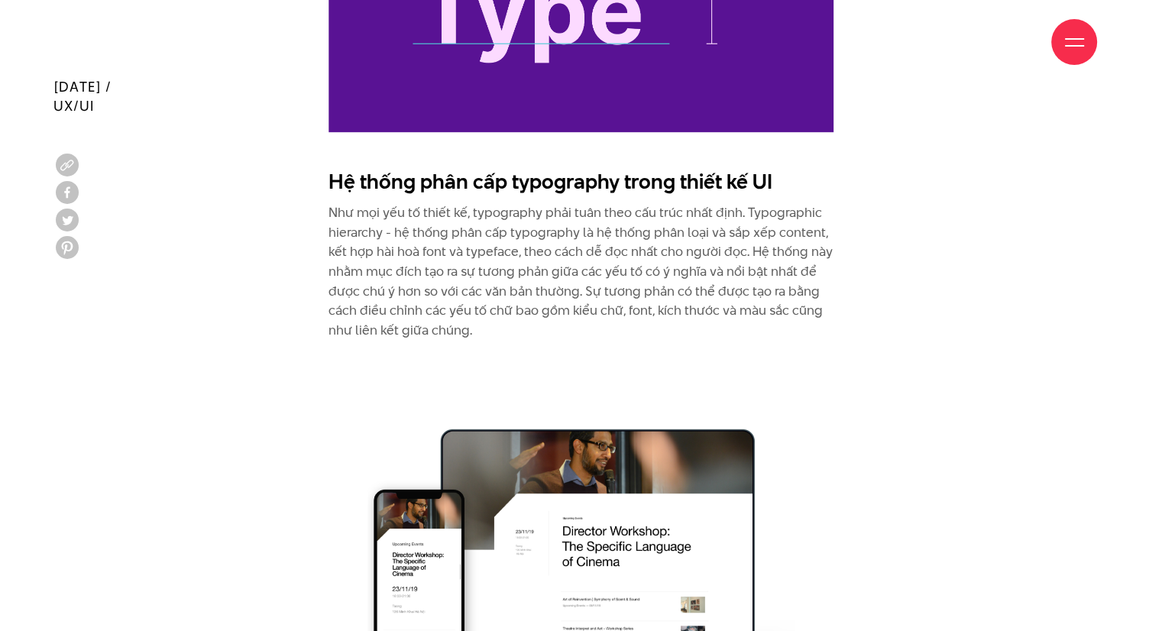
click at [374, 209] on p "Như mọi yếu tố thiết kế, typography phải tuân theo cấu trúc nhất định. Typograp…" at bounding box center [581, 271] width 505 height 137
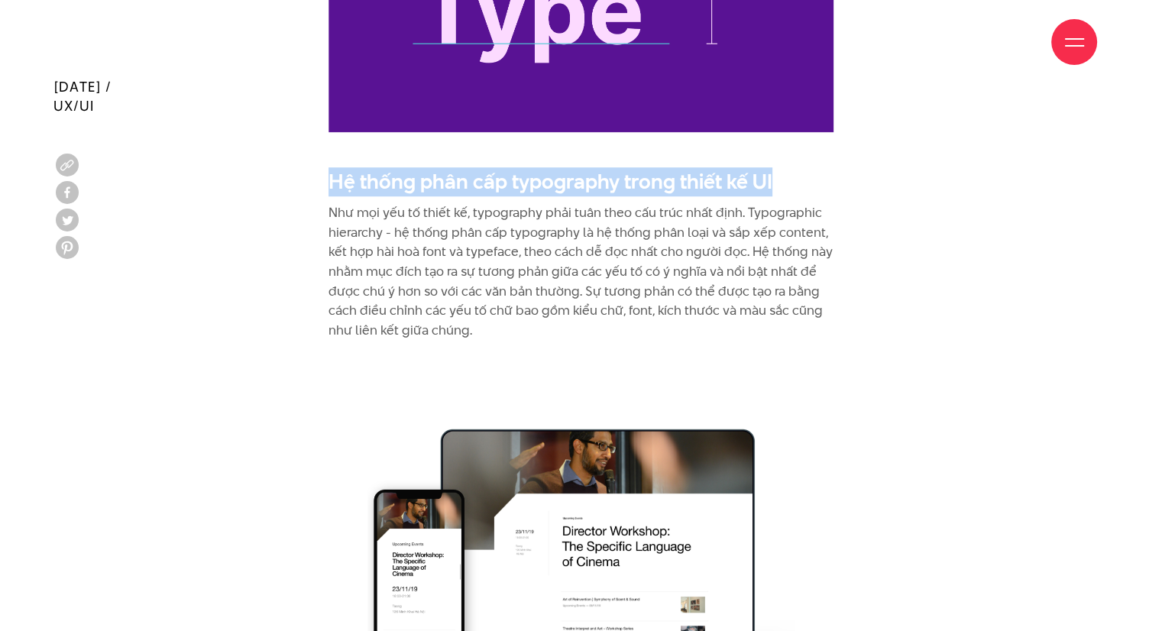
drag, startPoint x: 330, startPoint y: 179, endPoint x: 800, endPoint y: 176, distance: 469.8
click at [800, 176] on h2 "Hệ thống phân cấp typography trong thiết kế UI" at bounding box center [581, 181] width 505 height 29
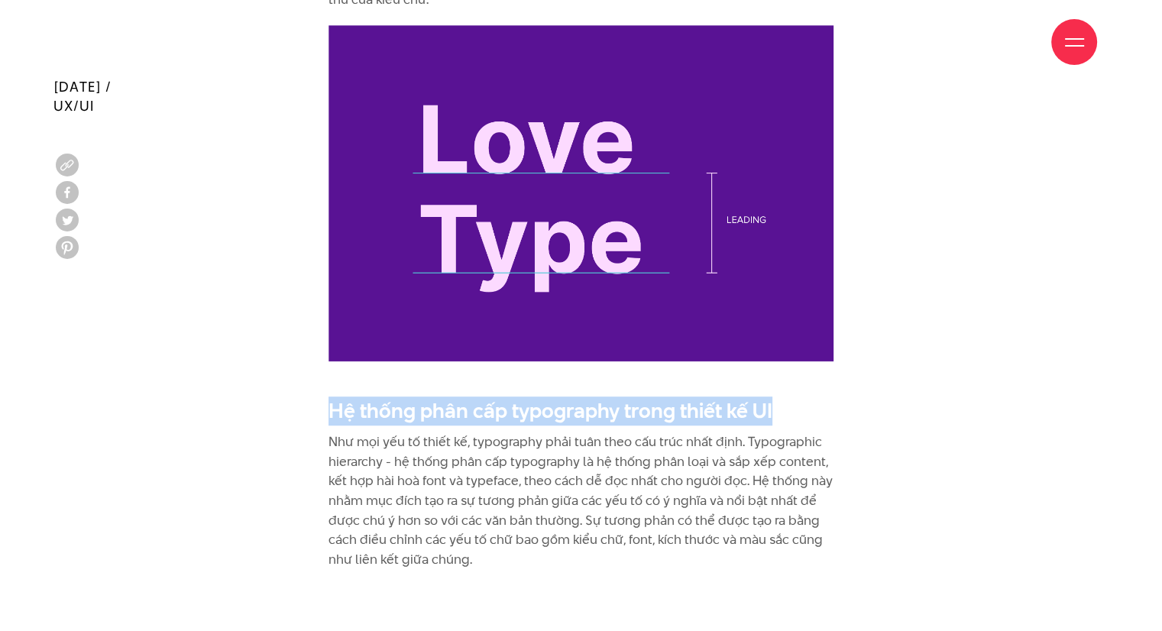
scroll to position [7093, 0]
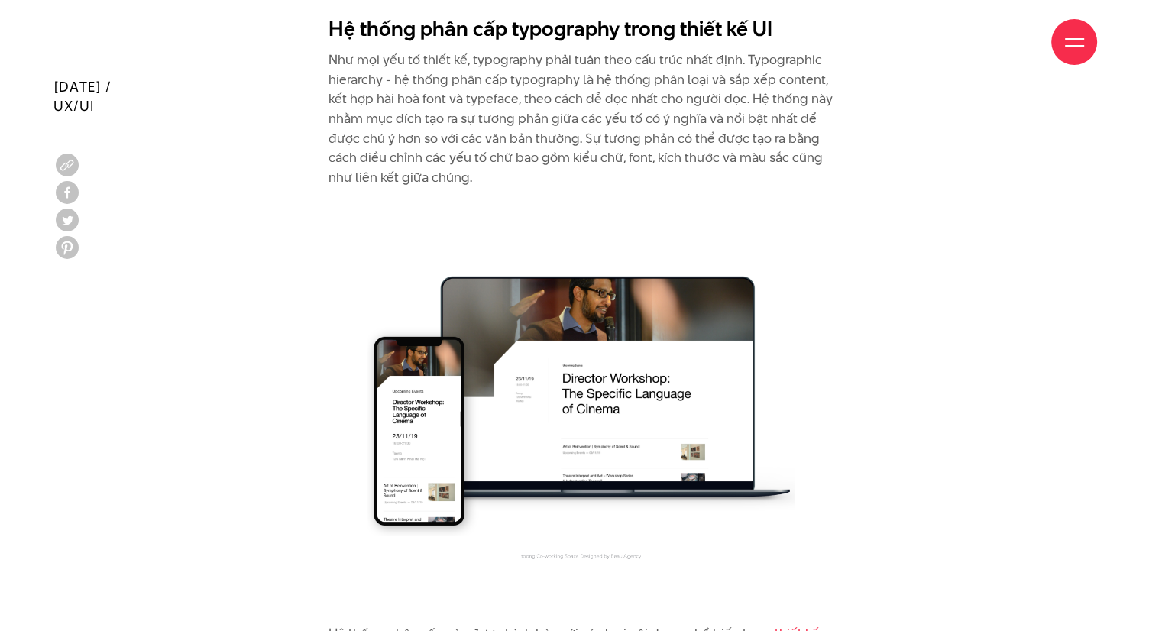
click at [551, 176] on p "Như mọi yếu tố thiết kế, typography phải tuân theo cấu trúc nhất định. Typograp…" at bounding box center [581, 118] width 505 height 137
